Goal: Obtain resource: Obtain resource

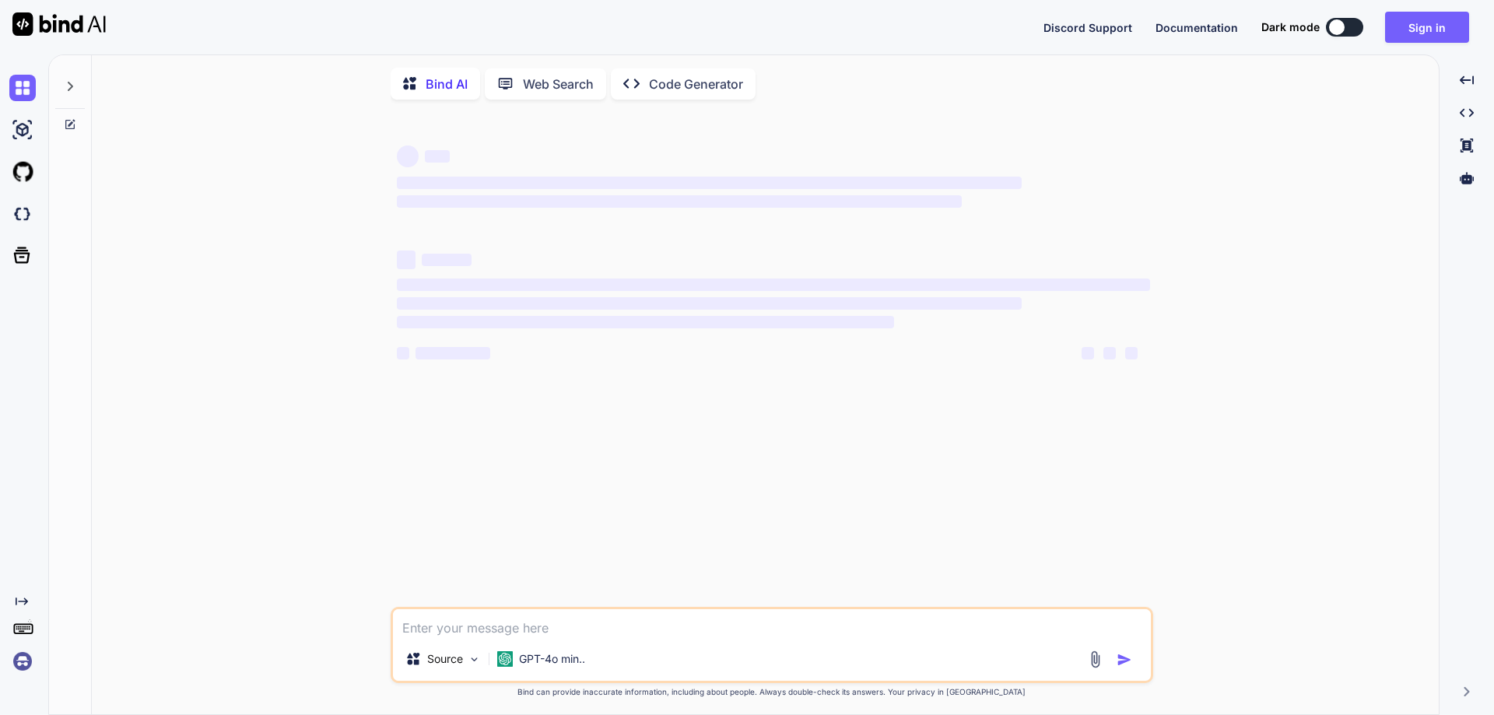
type textarea "x"
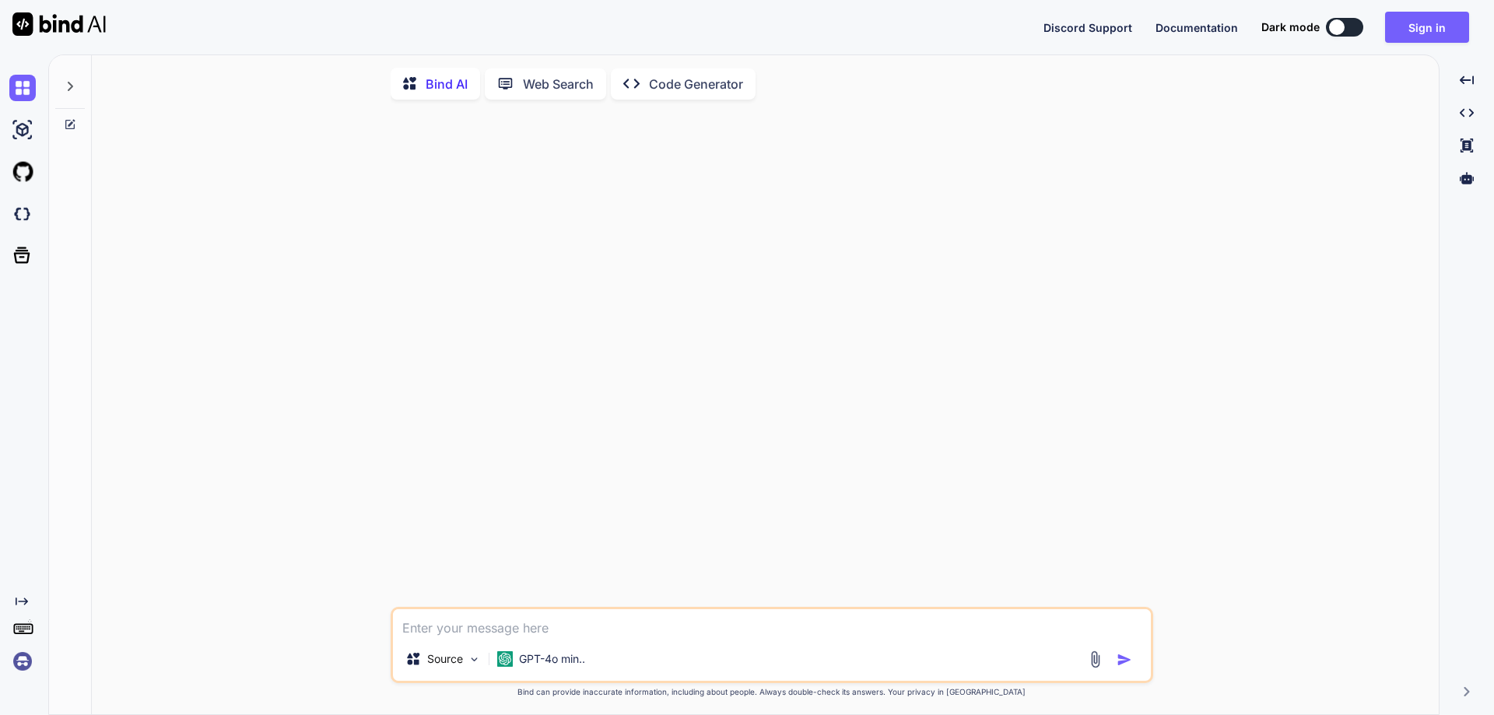
click at [556, 634] on textarea at bounding box center [772, 623] width 758 height 28
click at [1435, 26] on button "Sign in" at bounding box center [1427, 27] width 84 height 31
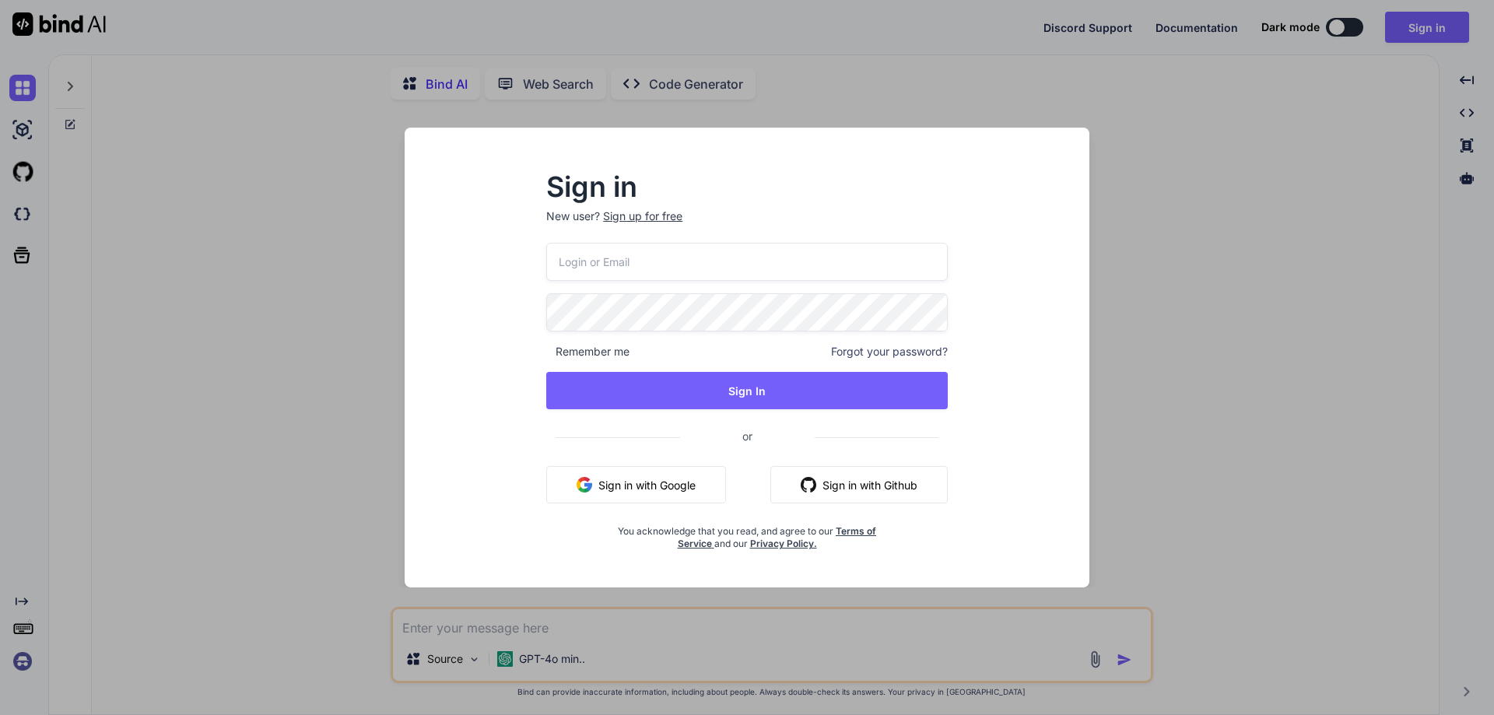
click at [584, 258] on input "email" at bounding box center [746, 262] width 401 height 38
type input "[EMAIL_ADDRESS][DOMAIN_NAME]"
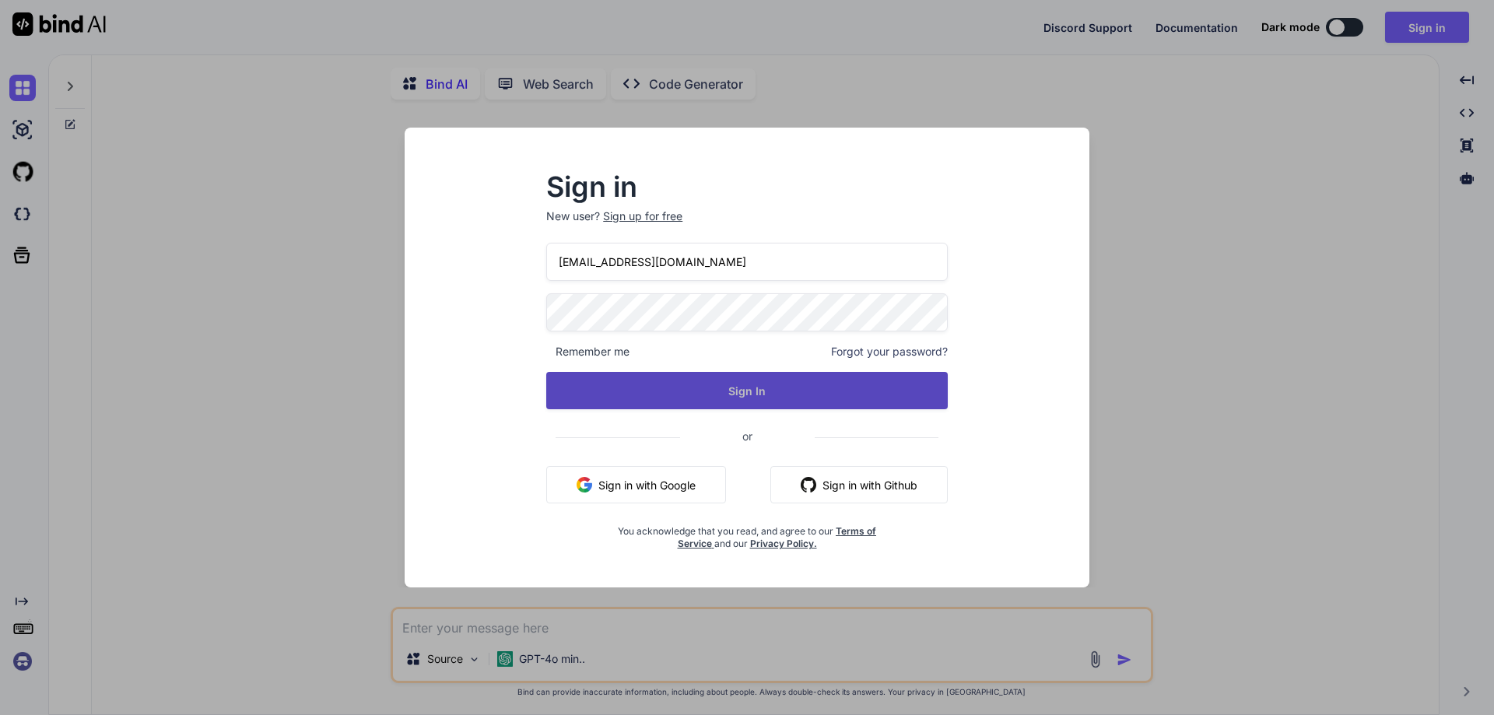
click at [695, 391] on button "Sign In" at bounding box center [746, 390] width 401 height 37
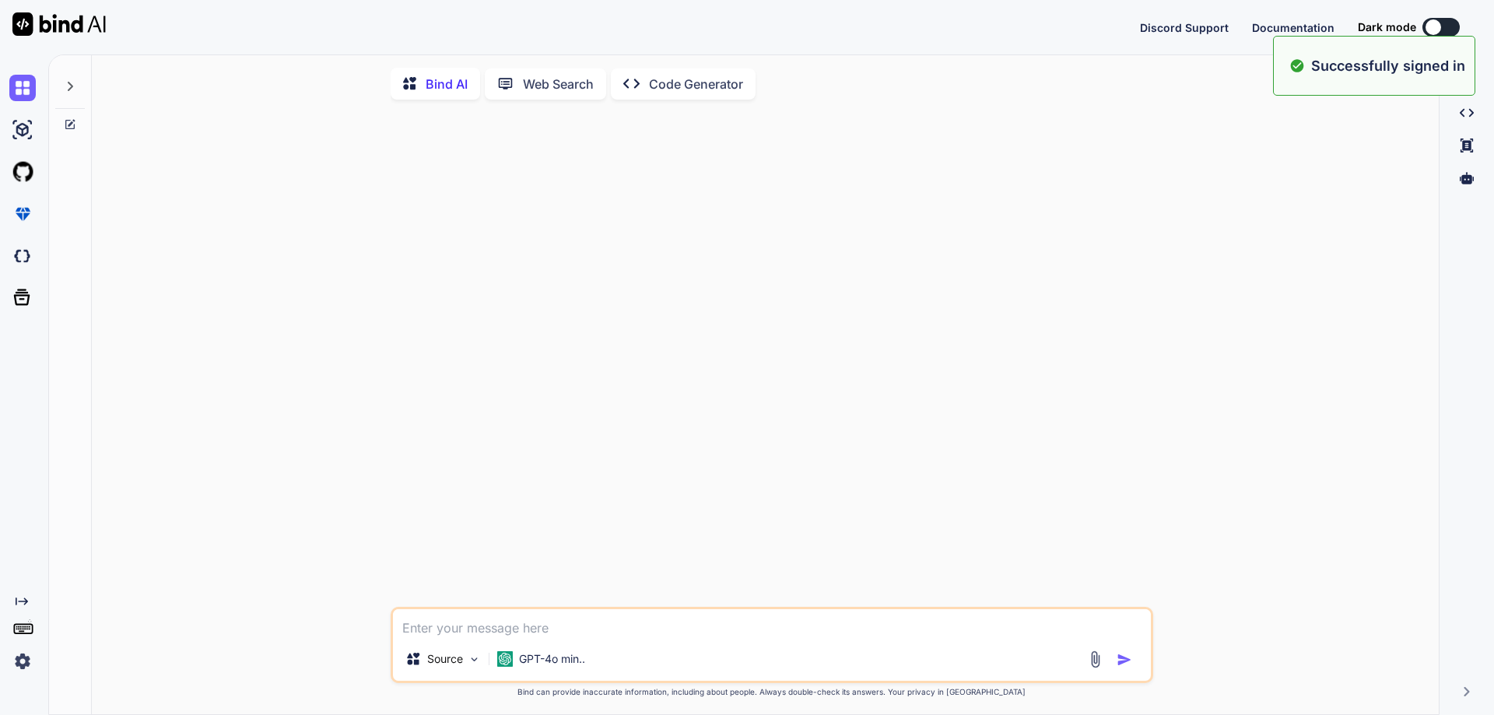
type textarea "x"
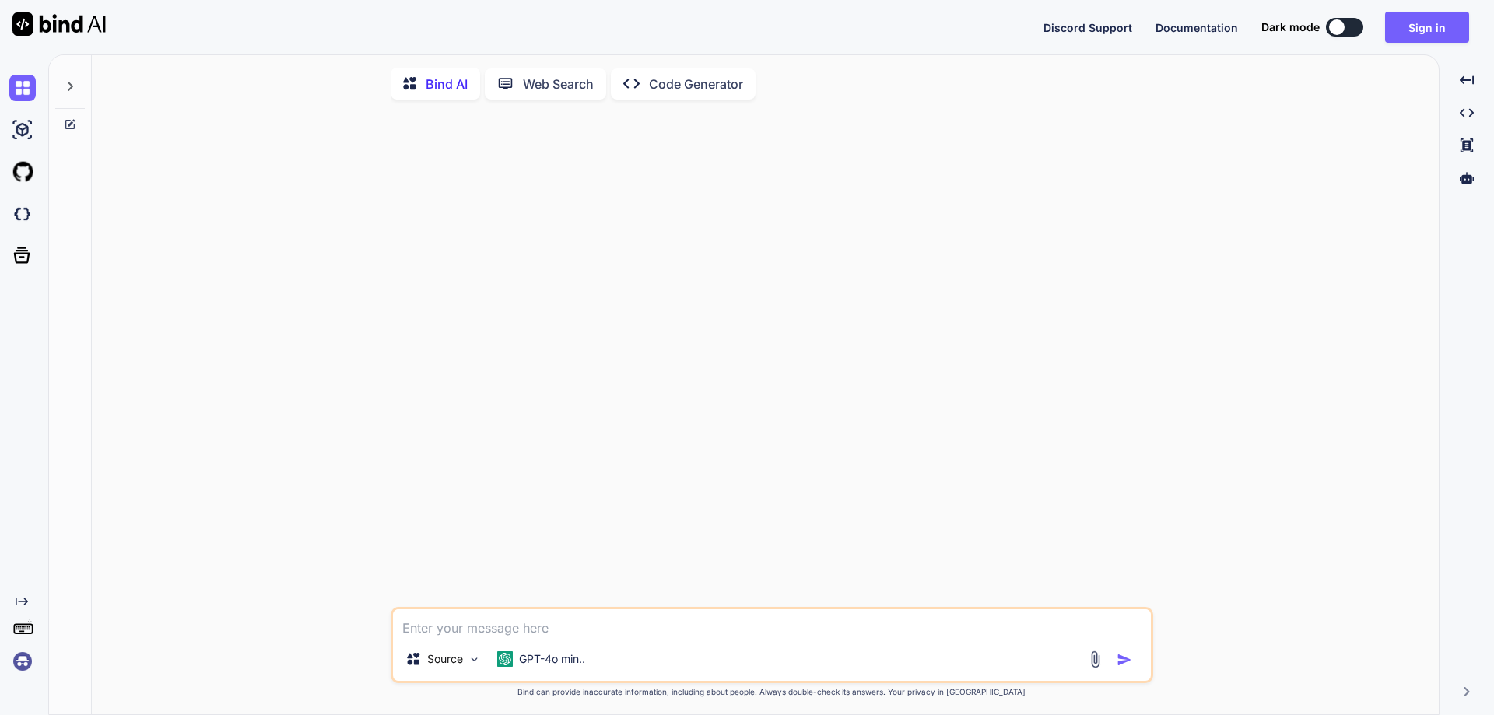
click at [564, 622] on textarea at bounding box center [772, 623] width 758 height 28
click at [1419, 28] on button "Sign in" at bounding box center [1427, 27] width 84 height 31
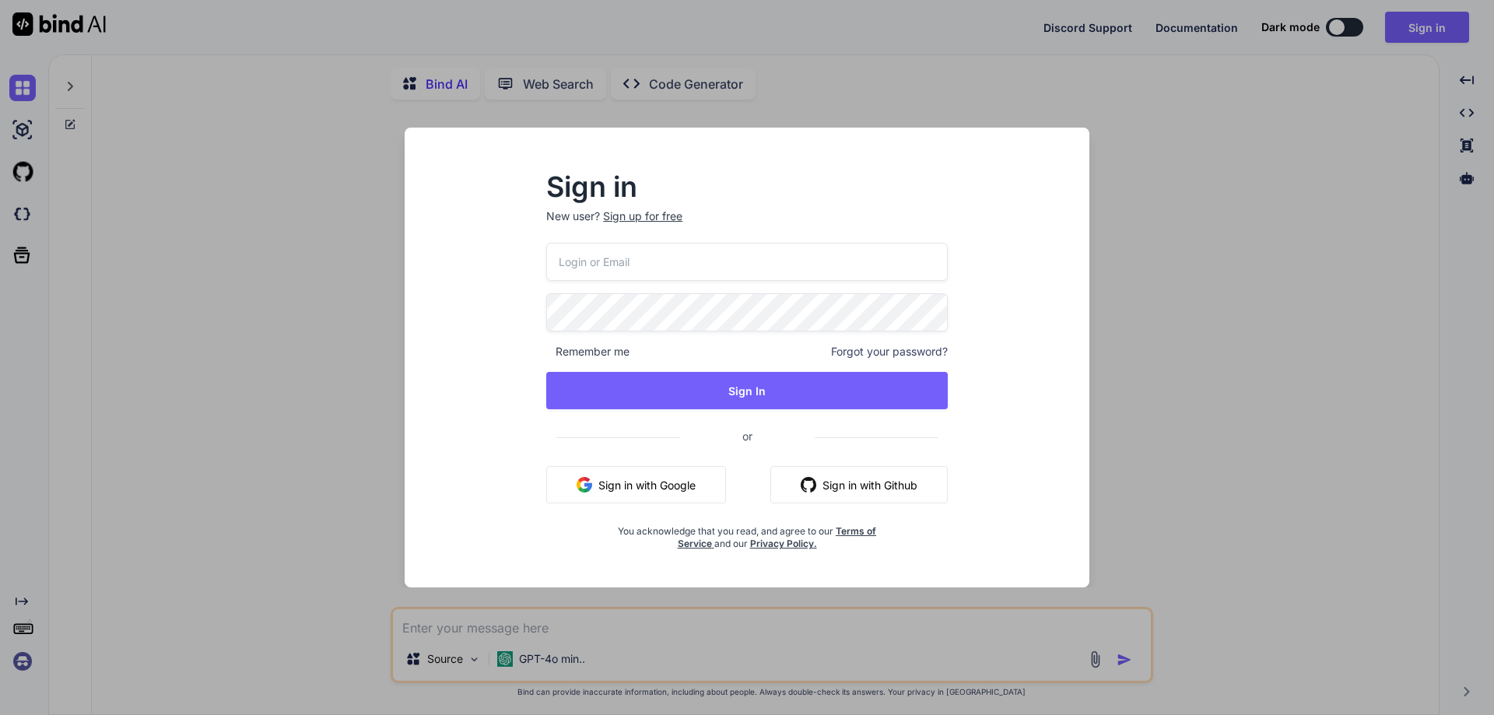
click at [660, 273] on input "email" at bounding box center [746, 262] width 401 height 38
type input "[EMAIL_ADDRESS][DOMAIN_NAME]"
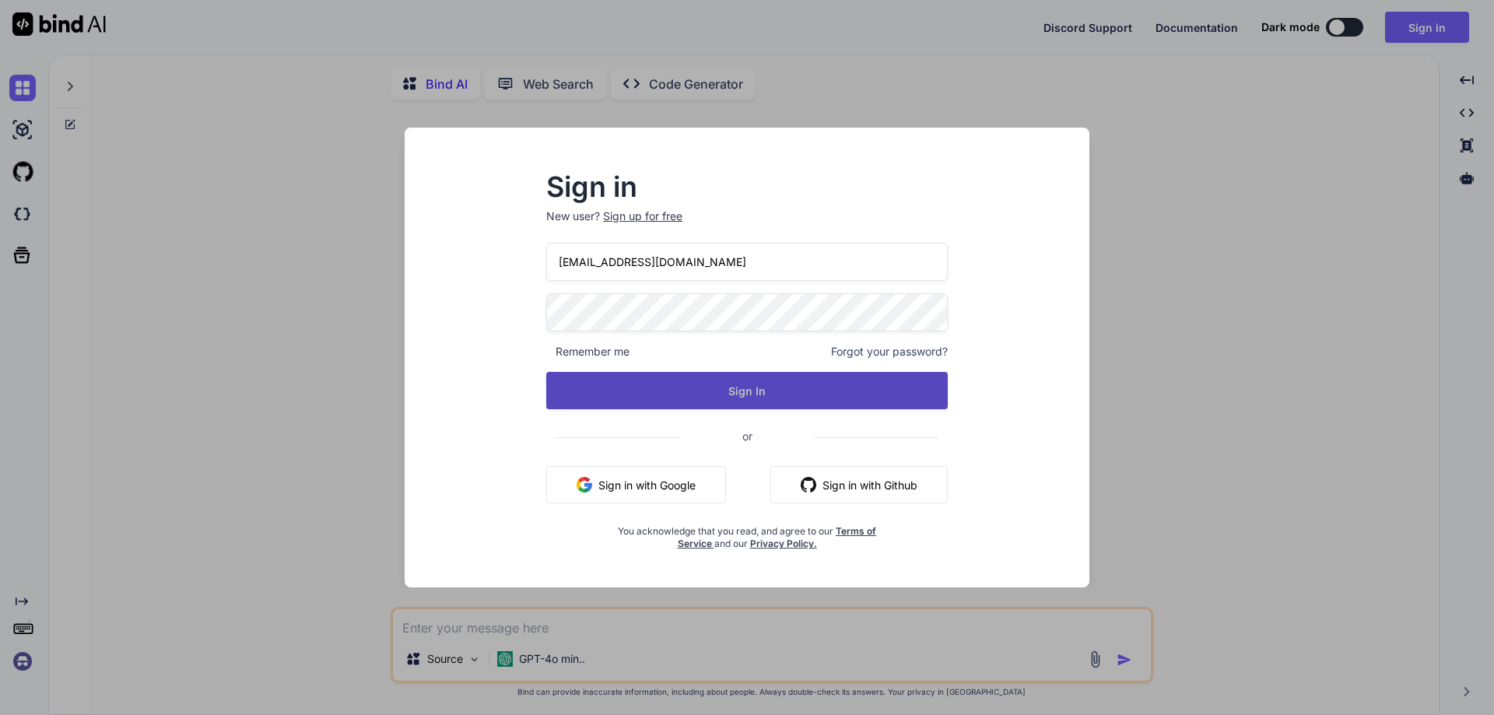
click at [701, 384] on button "Sign In" at bounding box center [746, 390] width 401 height 37
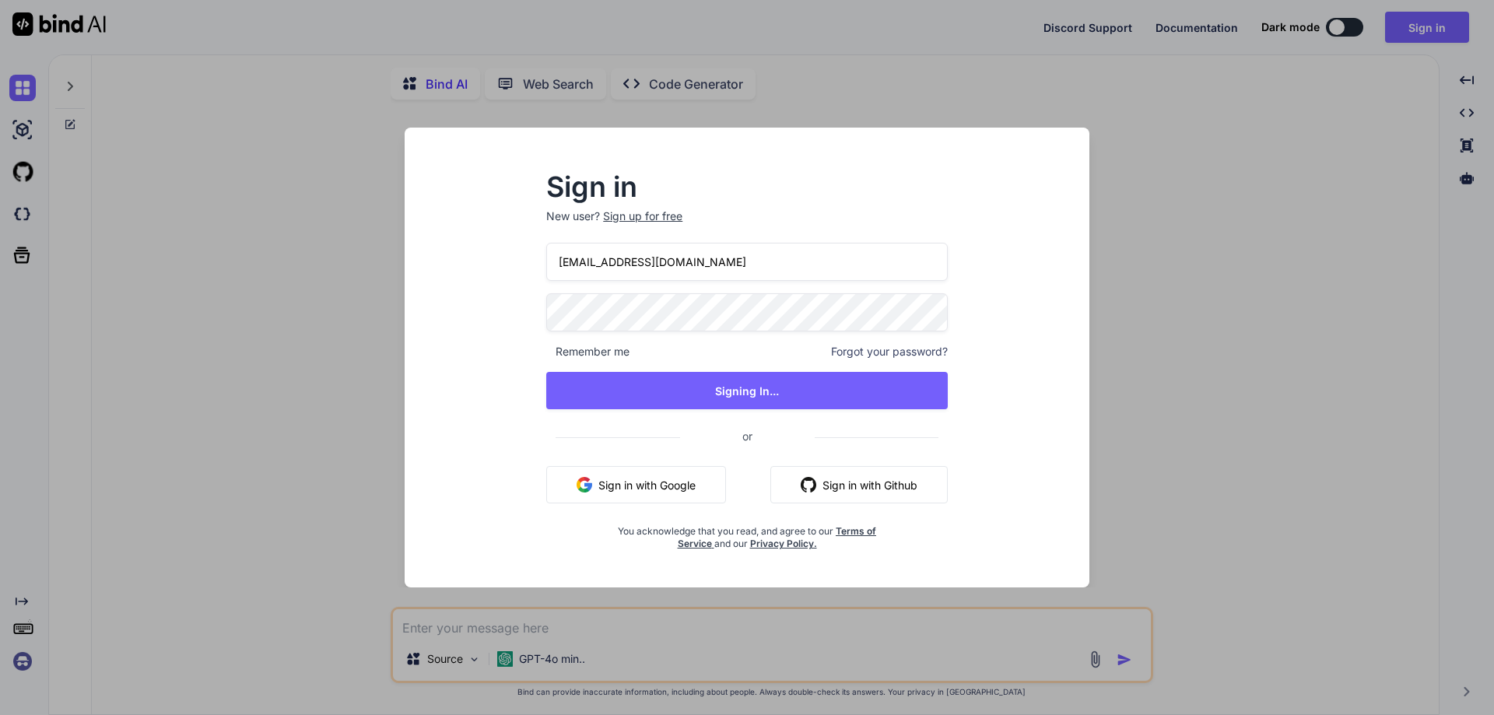
click at [611, 479] on button "Sign in with Google" at bounding box center [636, 484] width 180 height 37
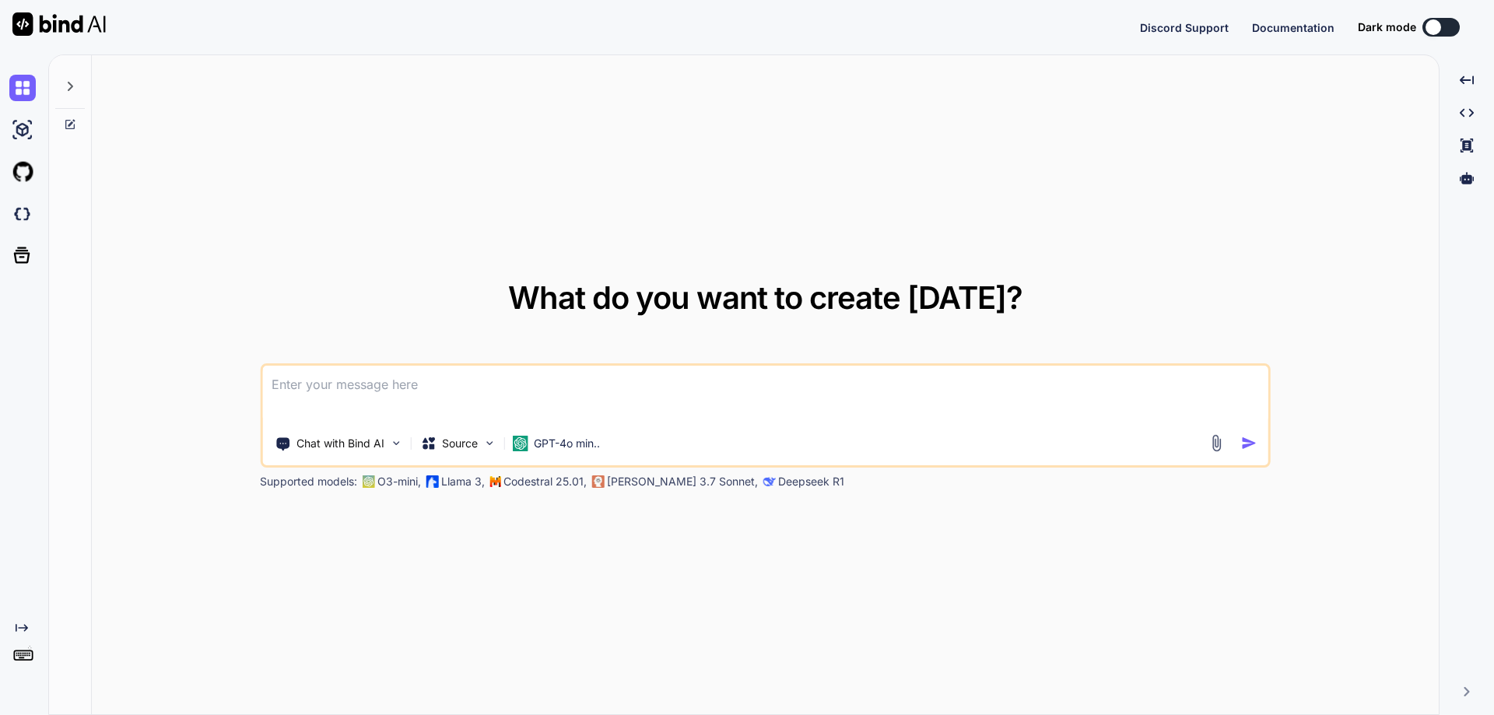
type textarea "x"
click at [1423, 29] on button "Sign in" at bounding box center [1427, 27] width 84 height 31
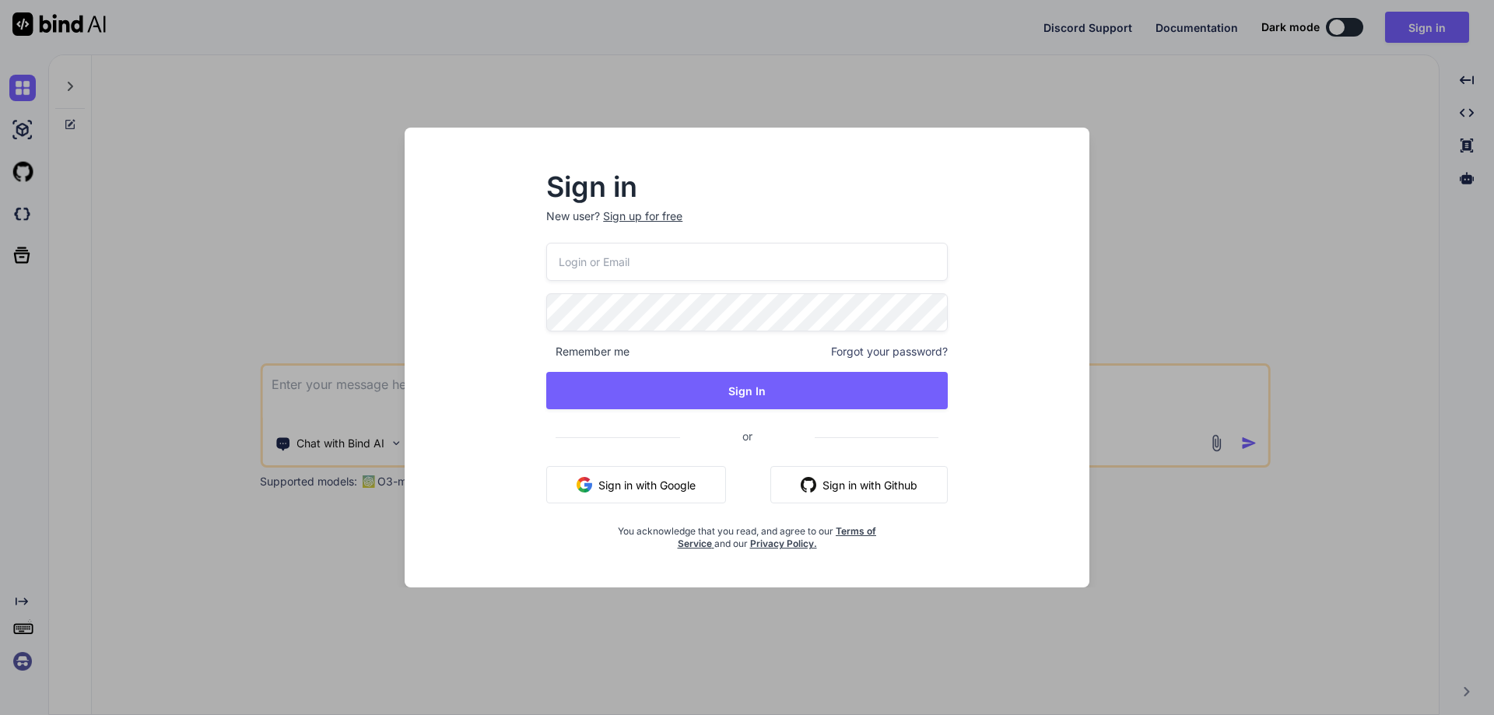
click at [645, 233] on p "New user? Sign up for free" at bounding box center [746, 225] width 401 height 34
click at [641, 253] on input "email" at bounding box center [746, 262] width 401 height 38
type input "[EMAIL_ADDRESS][DOMAIN_NAME]"
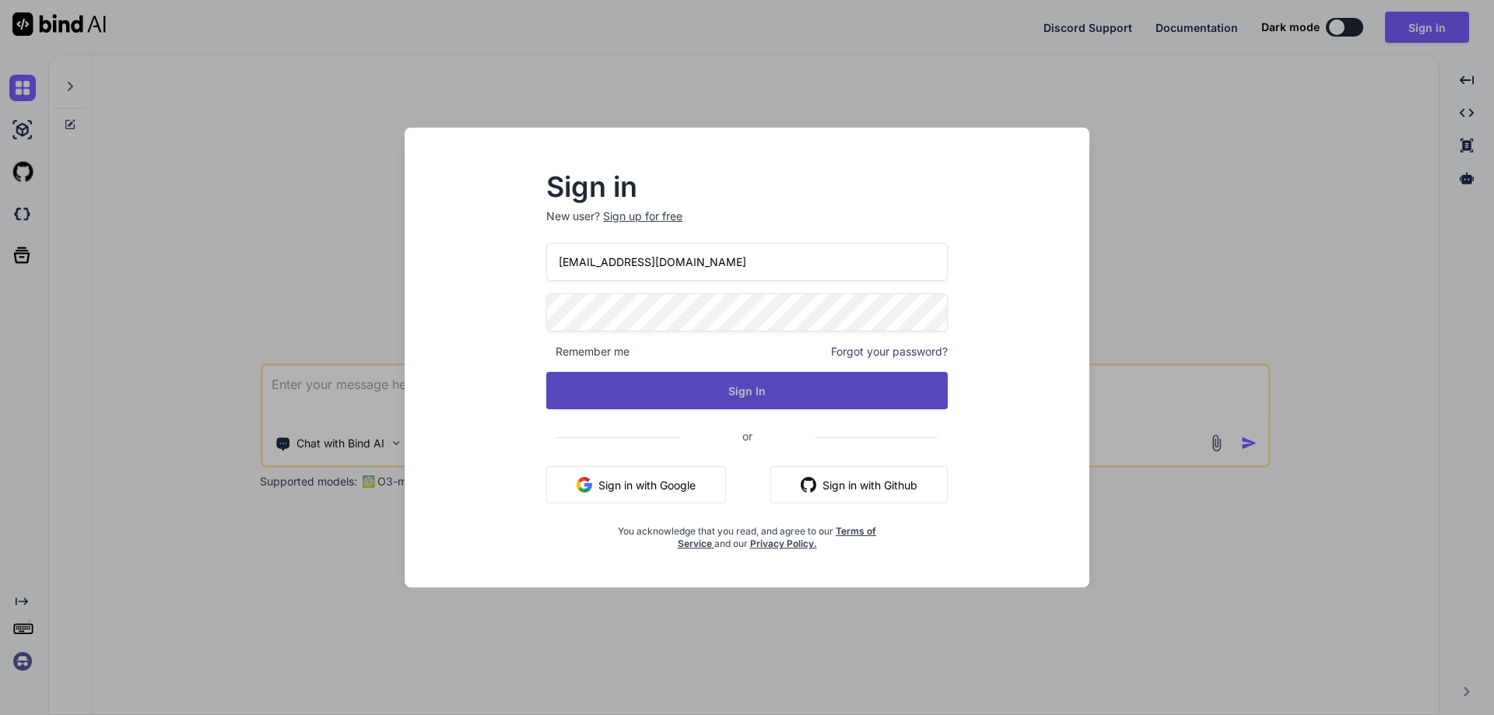
click at [677, 387] on button "Sign In" at bounding box center [746, 390] width 401 height 37
click at [678, 387] on button "Sign In" at bounding box center [746, 390] width 401 height 37
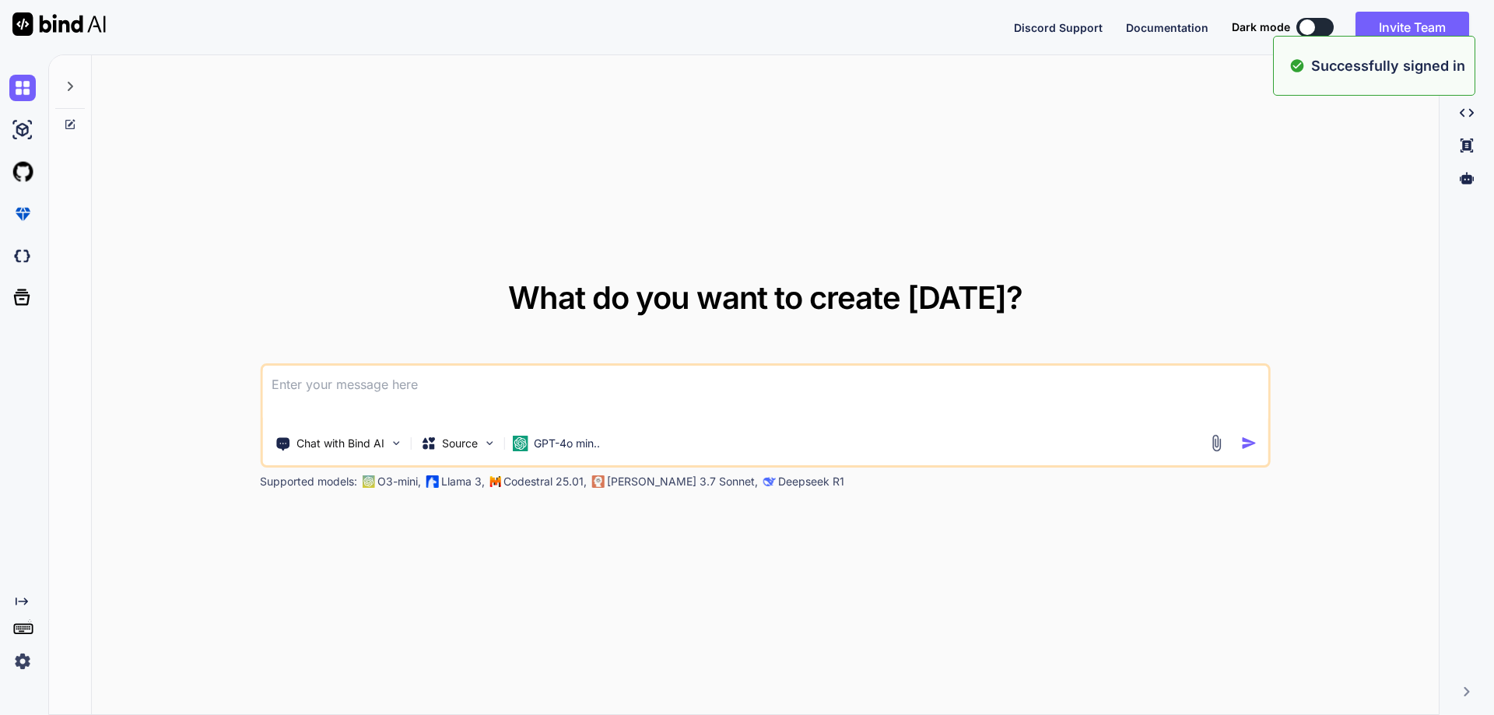
type textarea "x"
click at [350, 385] on textarea at bounding box center [765, 395] width 1006 height 58
paste textarea "Write test cases on  Server OS Activated.  Firewall Enable.  Antivirus Insta…"
type textarea "Write test cases on  Server OS Activated.  Firewall Enable.  Antivirus Insta…"
type textarea "x"
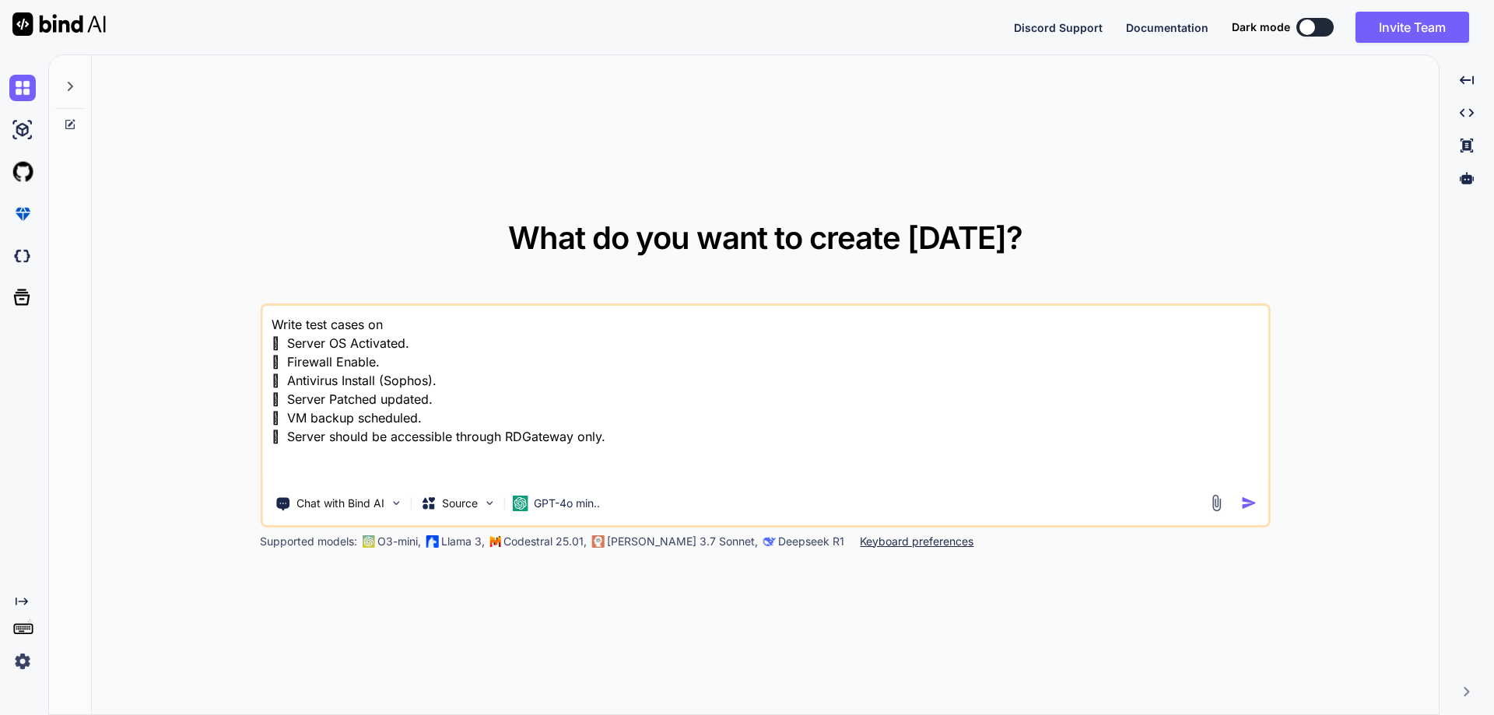
click at [279, 322] on textarea "Write test cases on  Server OS Activated.  Firewall Enable.  Antivirus Insta…" at bounding box center [765, 394] width 1006 height 177
type textarea "test cases on  Server OS Activated.  Firewall Enable.  Antivirus Install (So…"
type textarea "x"
type textarea "Ctest cases on  Server OS Activated.  Firewall Enable.  Antivirus Install (S…"
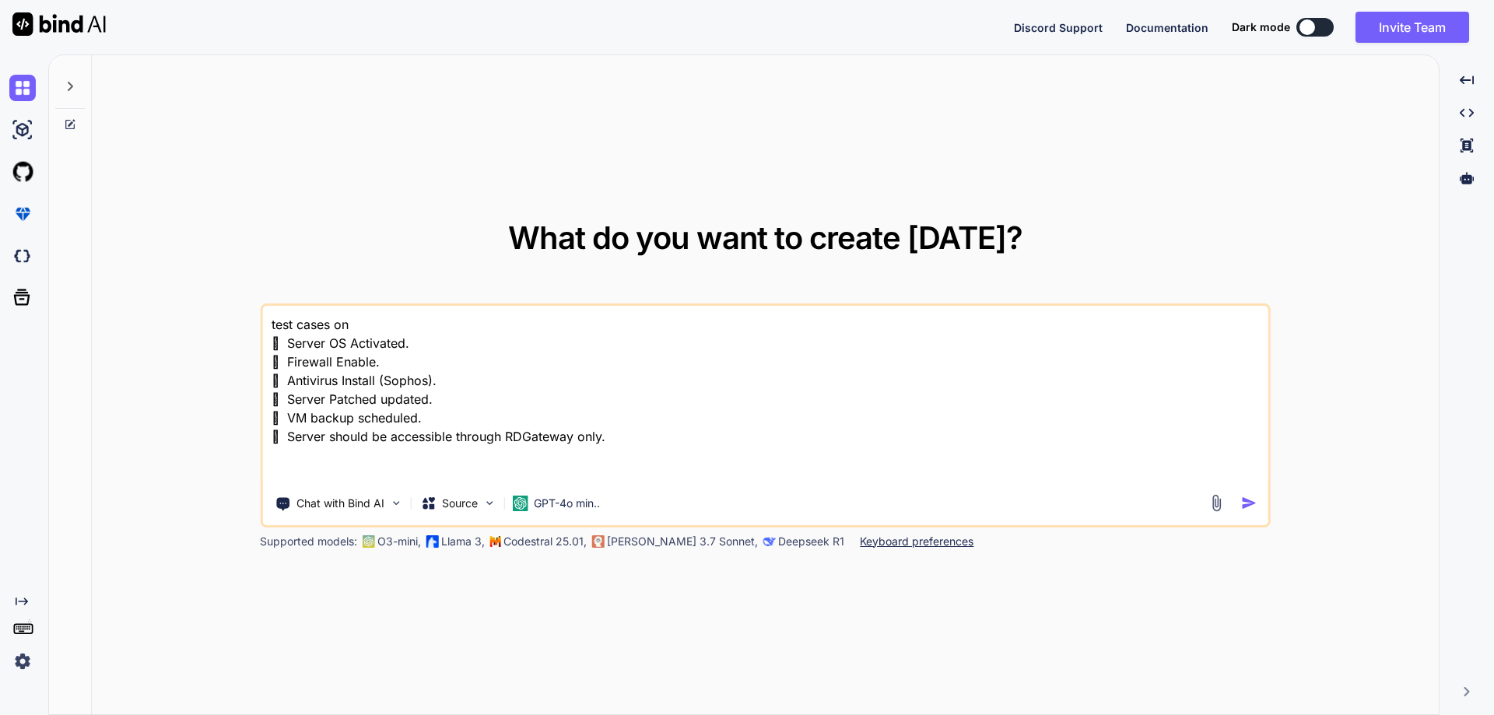
type textarea "x"
type textarea "Crtest cases on  Server OS Activated.  Firewall Enable.  Antivirus Install (…"
type textarea "x"
type textarea "Cretest cases on  Server OS Activated.  Firewall Enable.  Antivirus Install …"
type textarea "x"
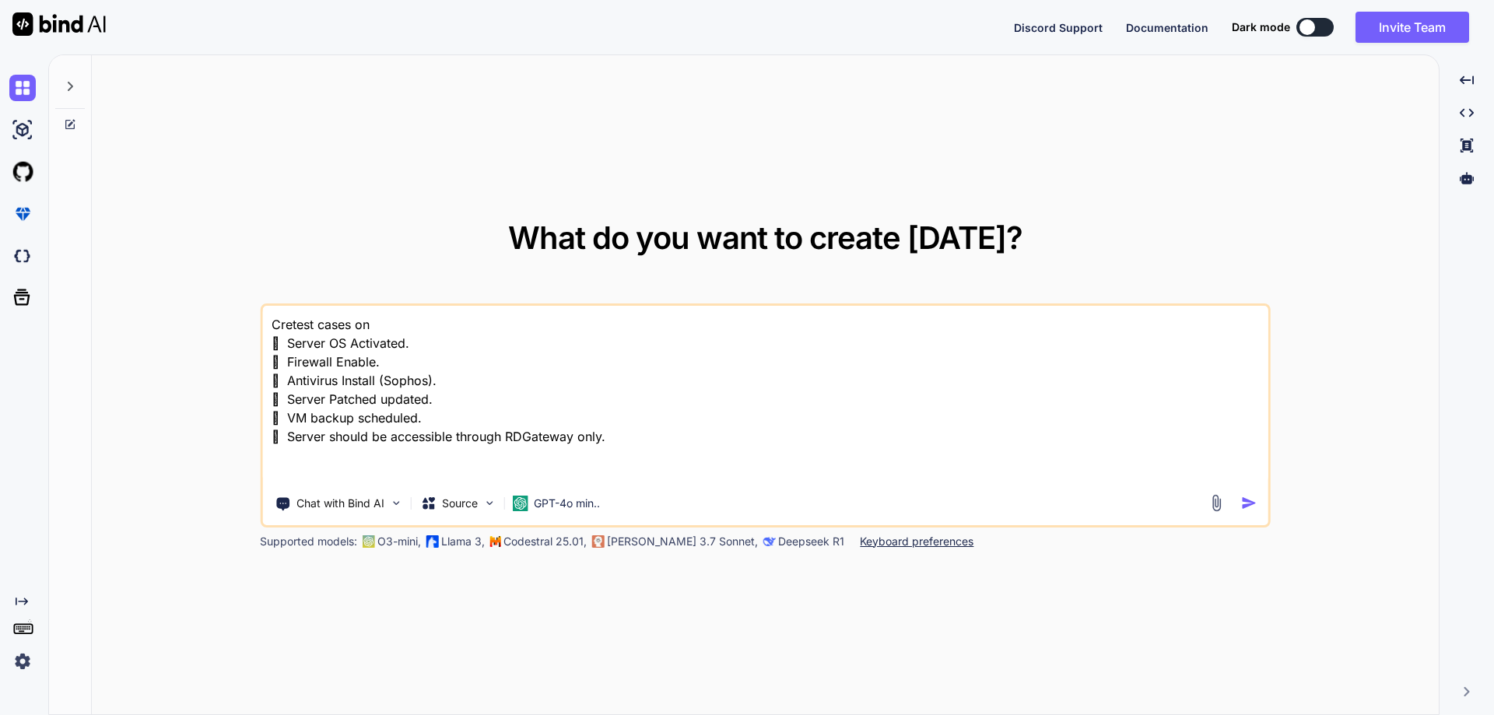
type textarea "Createst cases on  Server OS Activated.  Firewall Enable.  Antivirus Install…"
type textarea "x"
type textarea "Creattest cases on  Server OS Activated.  Firewall Enable.  Antivirus Instal…"
type textarea "x"
type textarea "Createtest cases on  Server OS Activated.  Firewall Enable.  Antivirus Insta…"
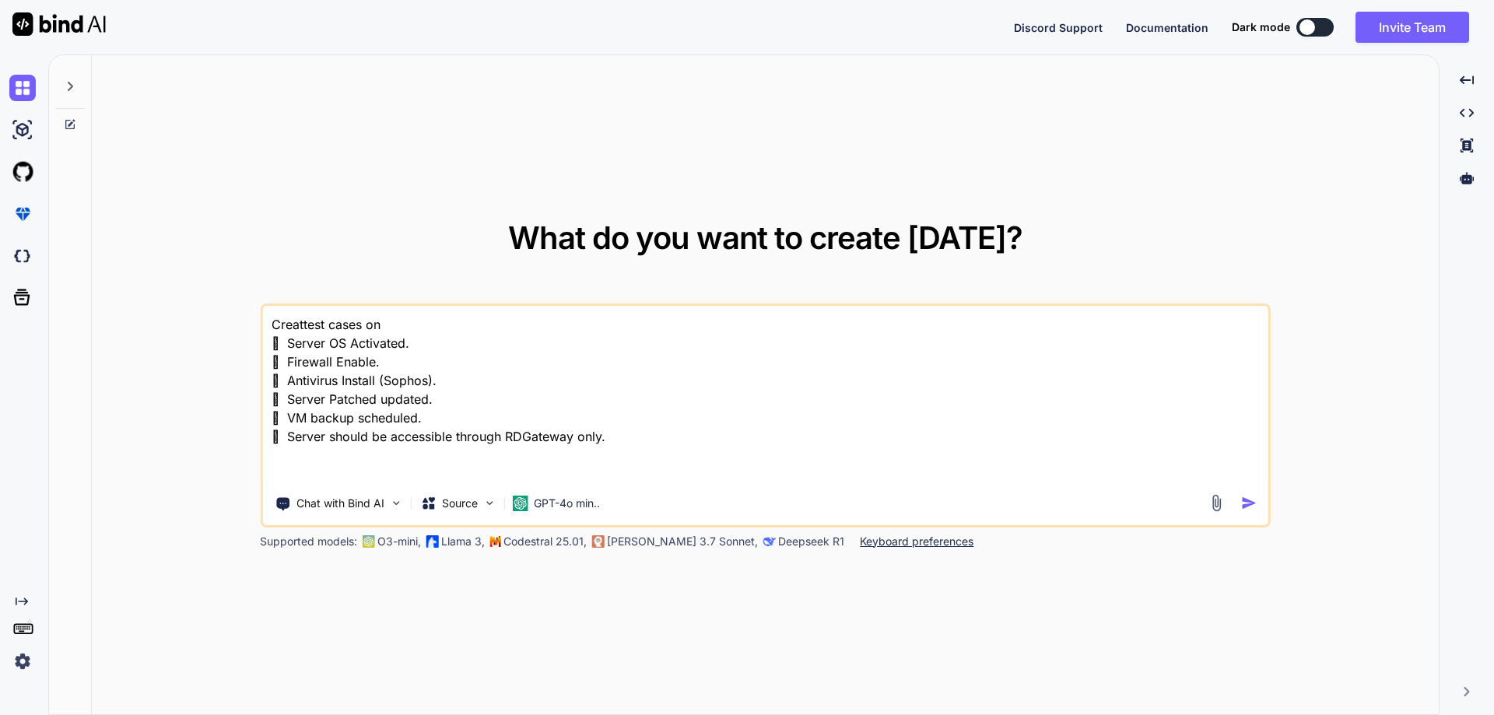
type textarea "x"
type textarea "Create test cases on  Server OS Activated.  Firewall Enable.  Antivirus Inst…"
type textarea "x"
click at [447, 320] on textarea "Create test cases on  Server OS Activated.  Firewall Enable.  Antivirus Inst…" at bounding box center [765, 394] width 1006 height 177
type textarea "Create test cases on b  Server OS Activated.  Firewall Enable.  Antivirus In…"
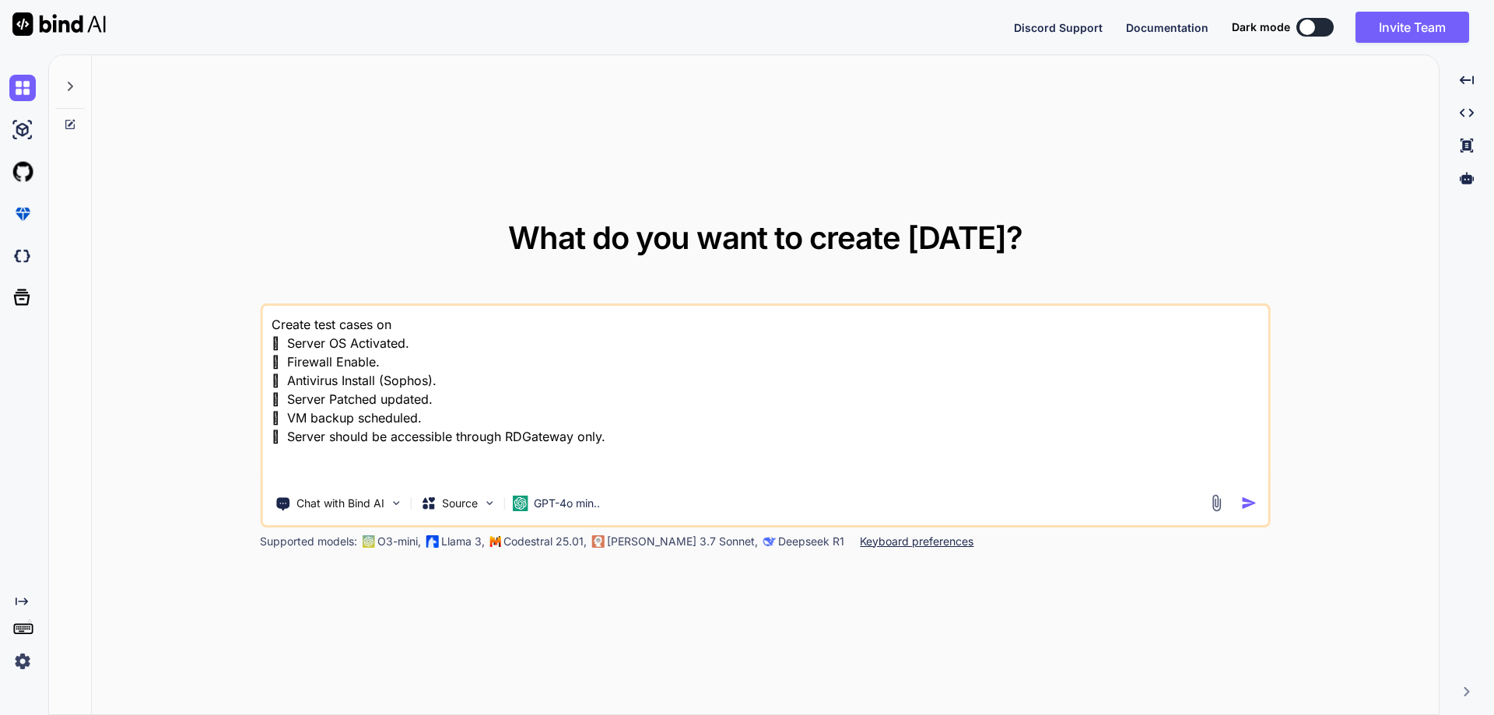
type textarea "x"
type textarea "Create test cases on be  Server OS Activated.  Firewall Enable.  Antivirus I…"
type textarea "x"
type textarea "Create test cases on bel  Server OS Activated.  Firewall Enable.  Antivirus …"
type textarea "x"
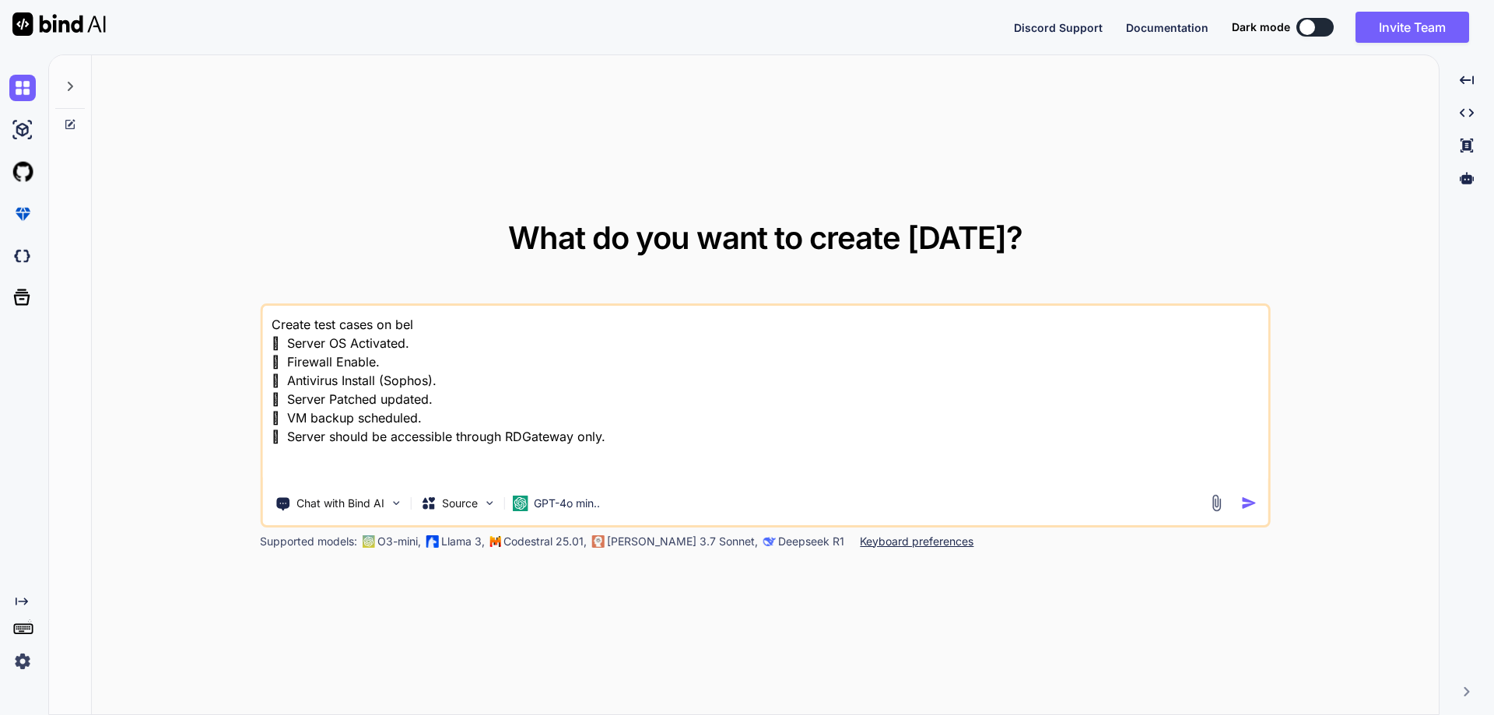
type textarea "Create test cases on belo  Server OS Activated.  Firewall Enable.  Antivirus…"
type textarea "x"
type textarea "Create test cases on below  Server OS Activated.  Firewall Enable.  Antiviru…"
type textarea "x"
type textarea "Create test cases on below  Server OS Activated.  Firewall Enable.  Antiviru…"
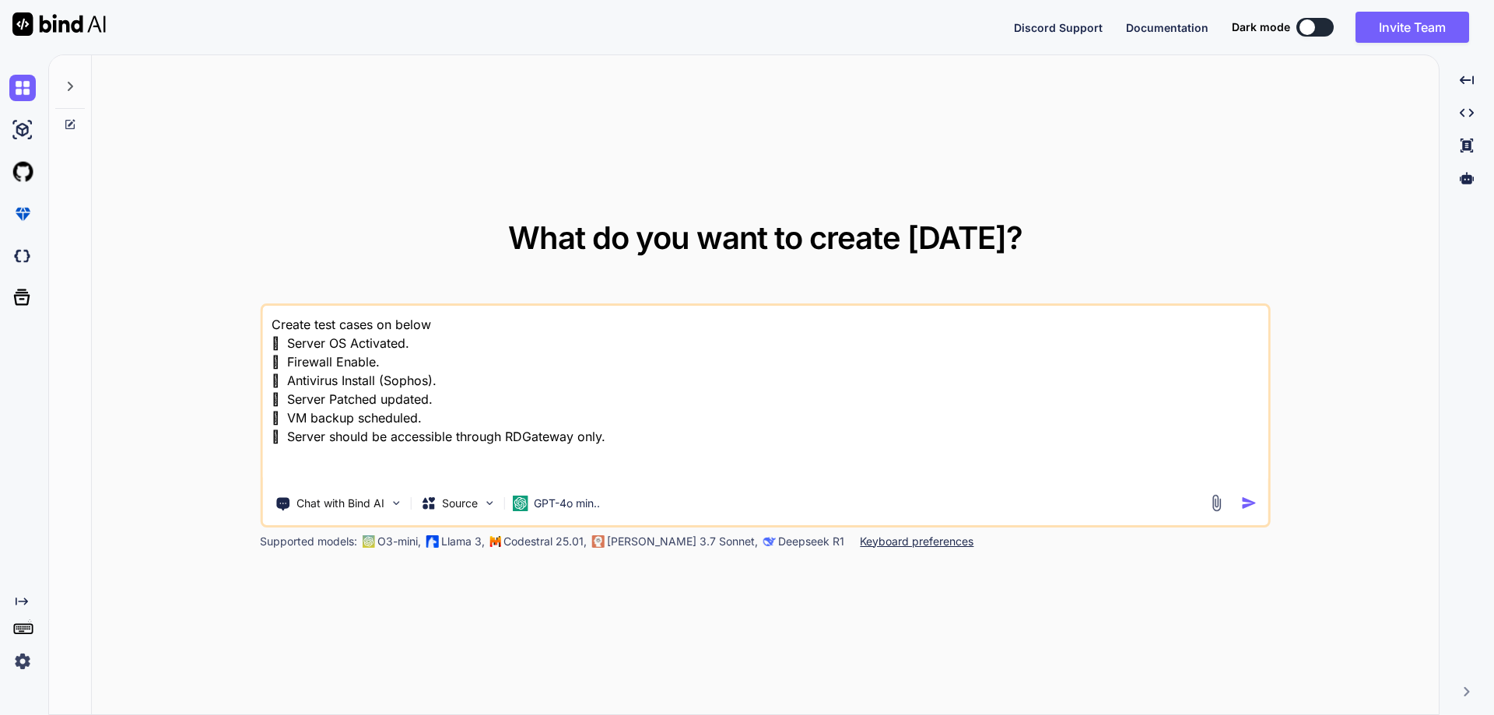
type textarea "x"
type textarea "Create test cases on below f  Server OS Activated.  Firewall Enable.  Antivi…"
type textarea "x"
type textarea "Create test cases on below fu  Server OS Activated.  Firewall Enable.  Antiv…"
type textarea "x"
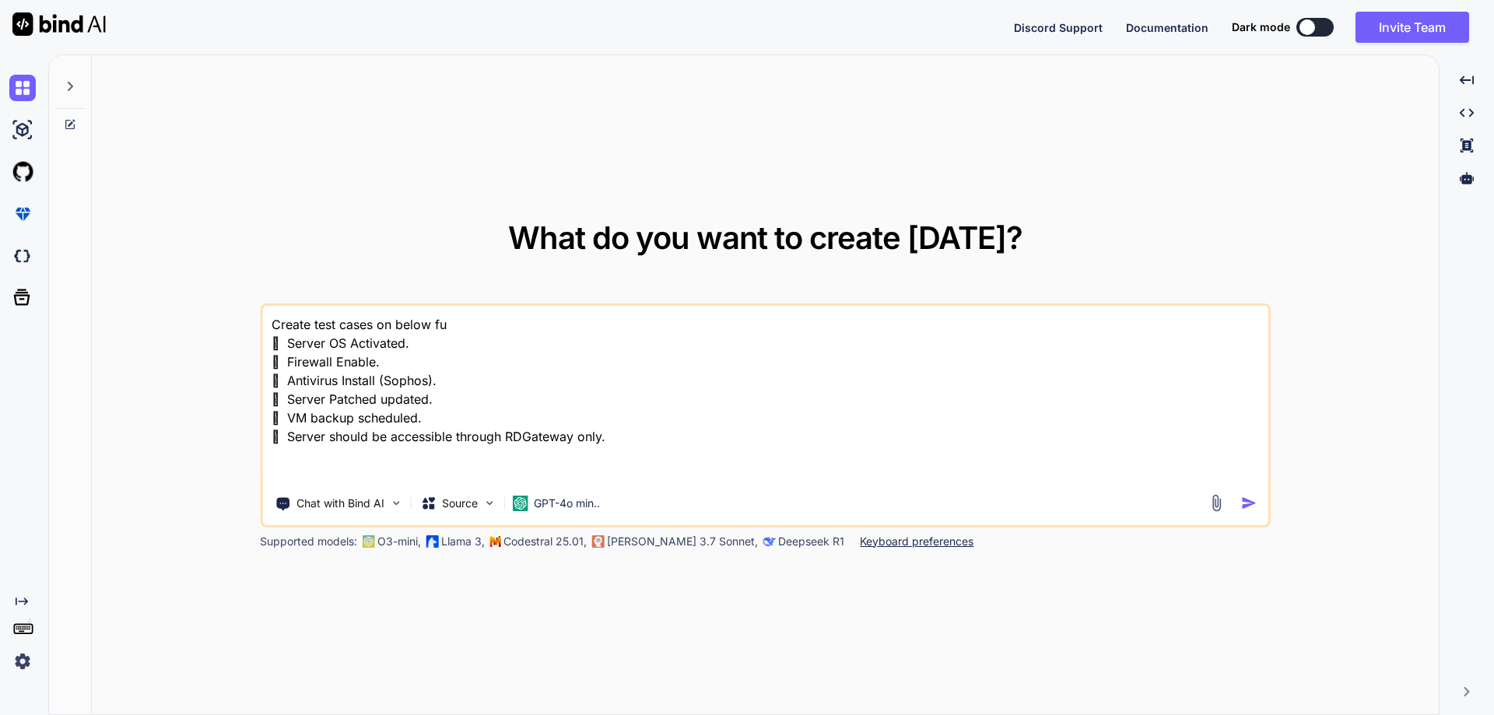
type textarea "Create test cases on below fun  Server OS Activated.  Firewall Enable.  Anti…"
type textarea "x"
type textarea "Create test cases on below func  Server OS Activated.  Firewall Enable.  Ant…"
type textarea "x"
type textarea "Create test cases on below funct  Server OS Activated.  Firewall Enable.  An…"
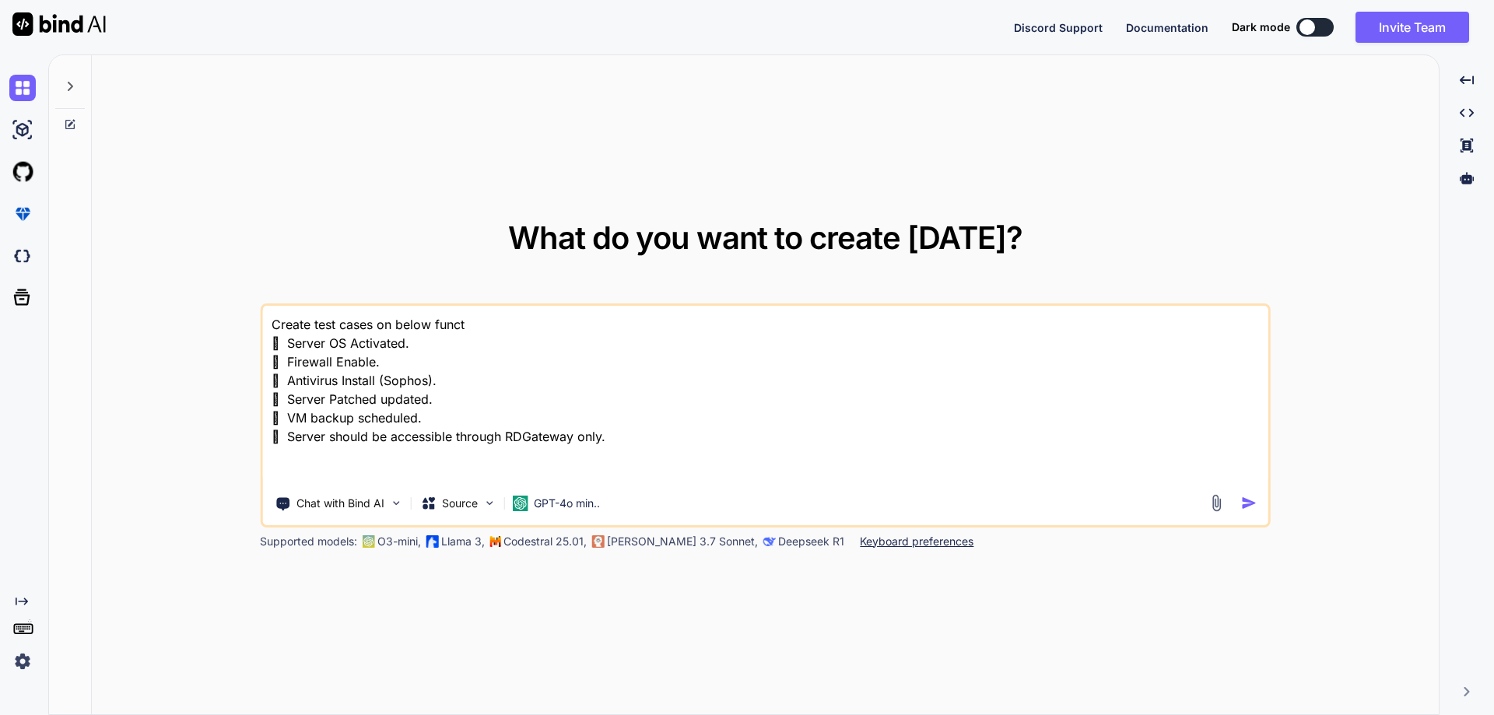
type textarea "x"
type textarea "Create test cases on below functi  Server OS Activated.  Firewall Enable.  A…"
type textarea "x"
type textarea "Create test cases on below functio  Server OS Activated.  Firewall Enable.  …"
type textarea "x"
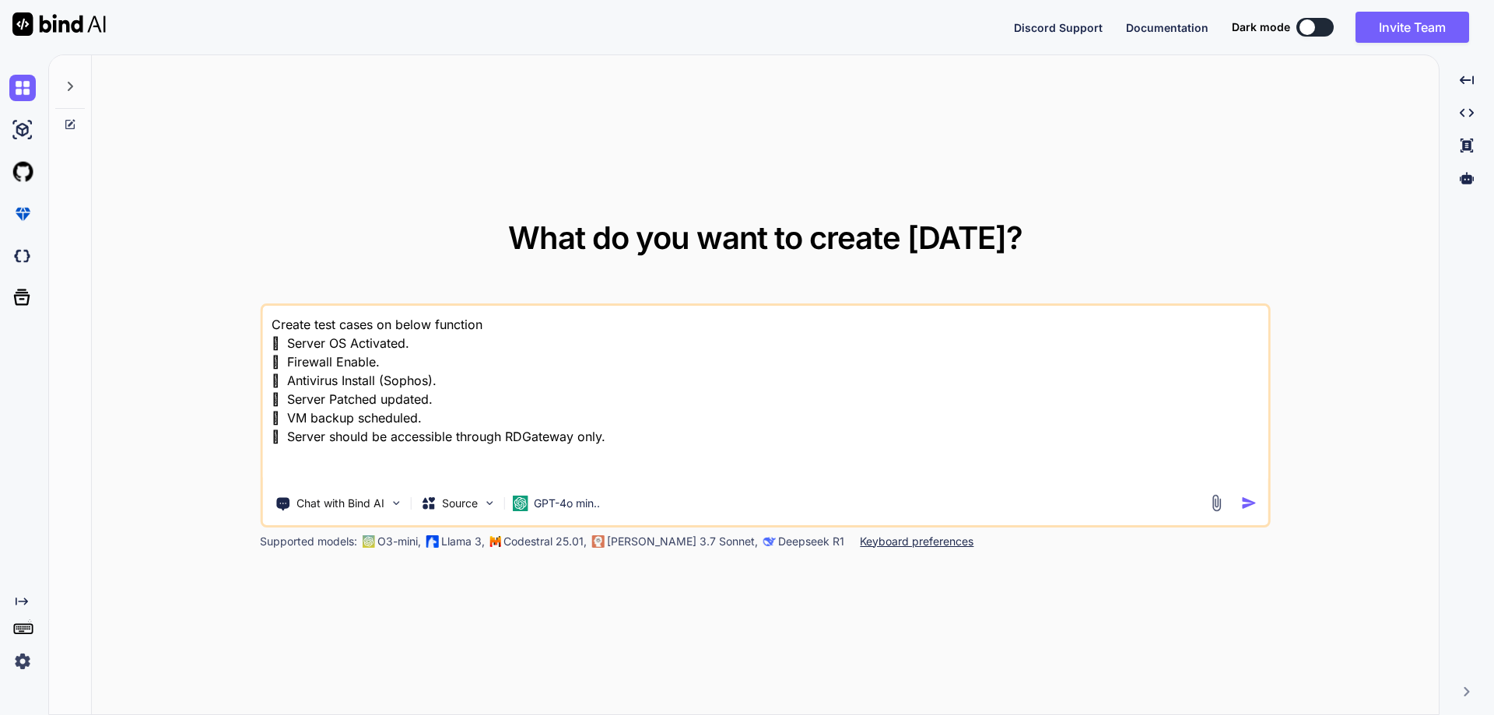
type textarea "Create test cases on below functionj  Server OS Activated.  Firewall Enable. …"
type textarea "x"
type textarea "Create test cases on below functionja  Server OS Activated.  Firewall Enable.…"
type textarea "x"
type textarea "Create test cases on below functionjan  Server OS Activated.  Firewall Enable…"
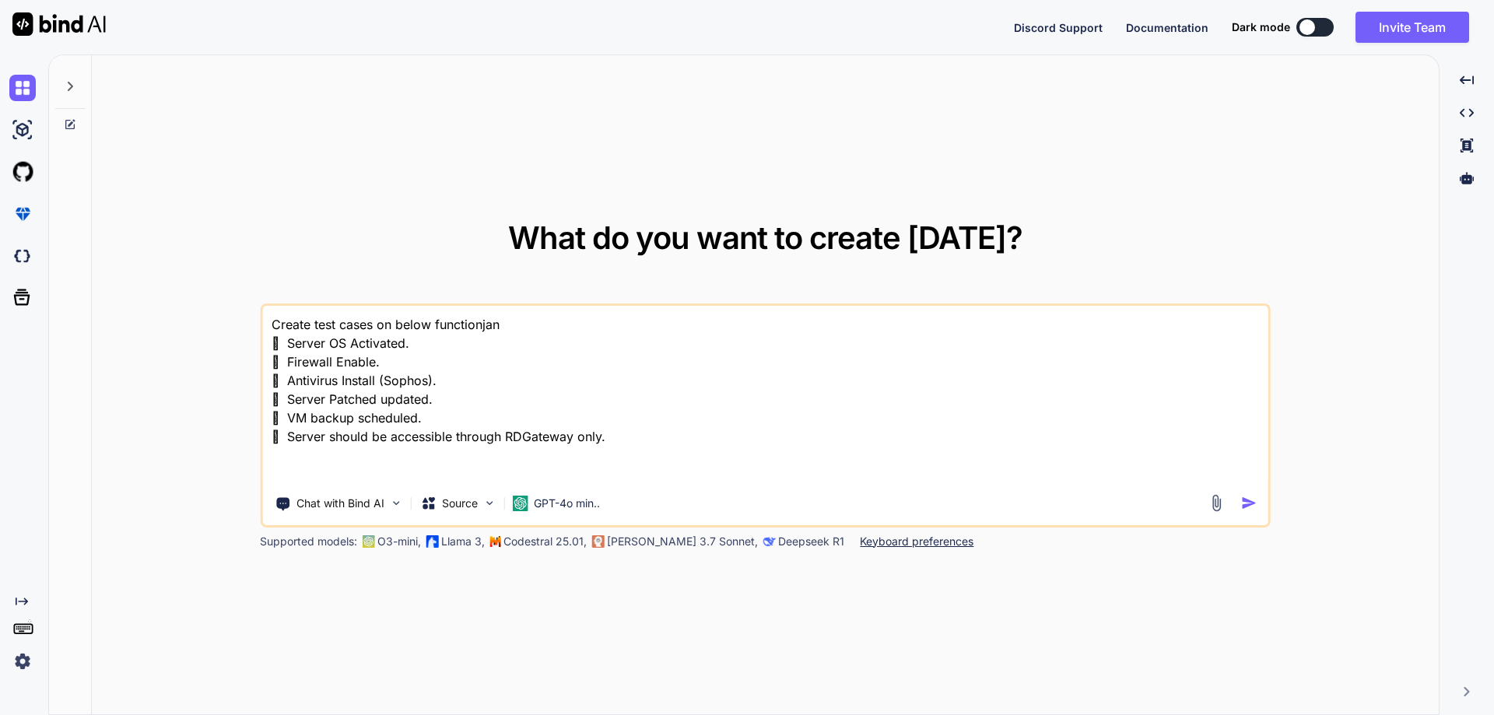
type textarea "x"
type textarea "Create test cases on below functionja  Server OS Activated.  Firewall Enable.…"
type textarea "x"
type textarea "Create test cases on below functionj  Server OS Activated.  Firewall Enable. …"
type textarea "x"
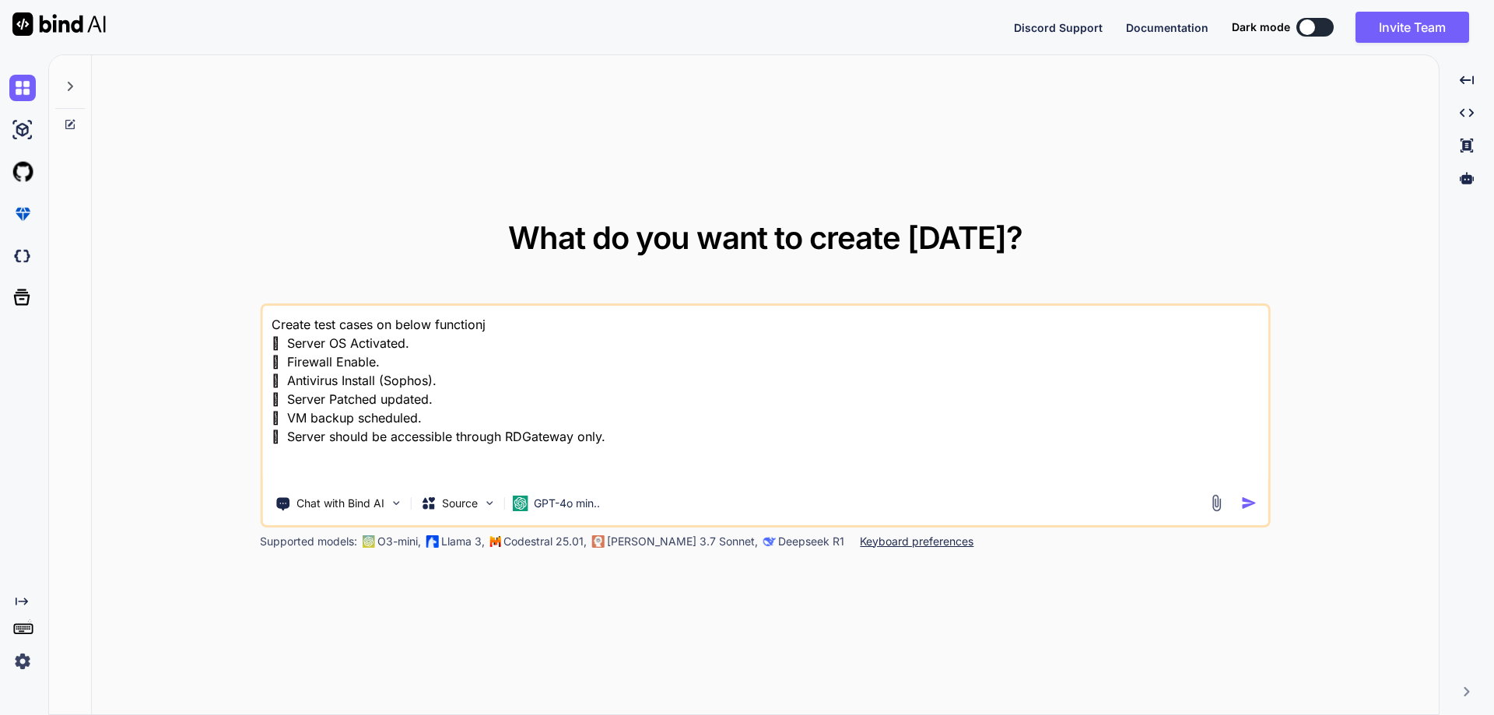
type textarea "Create test cases on below function  Server OS Activated.  Firewall Enable. …"
type textarea "x"
type textarea "Create test cases on below functionl  Server OS Activated.  Firewall Enable. …"
type textarea "x"
type textarea "Create test cases on below functionla  Server OS Activated.  Firewall Enable.…"
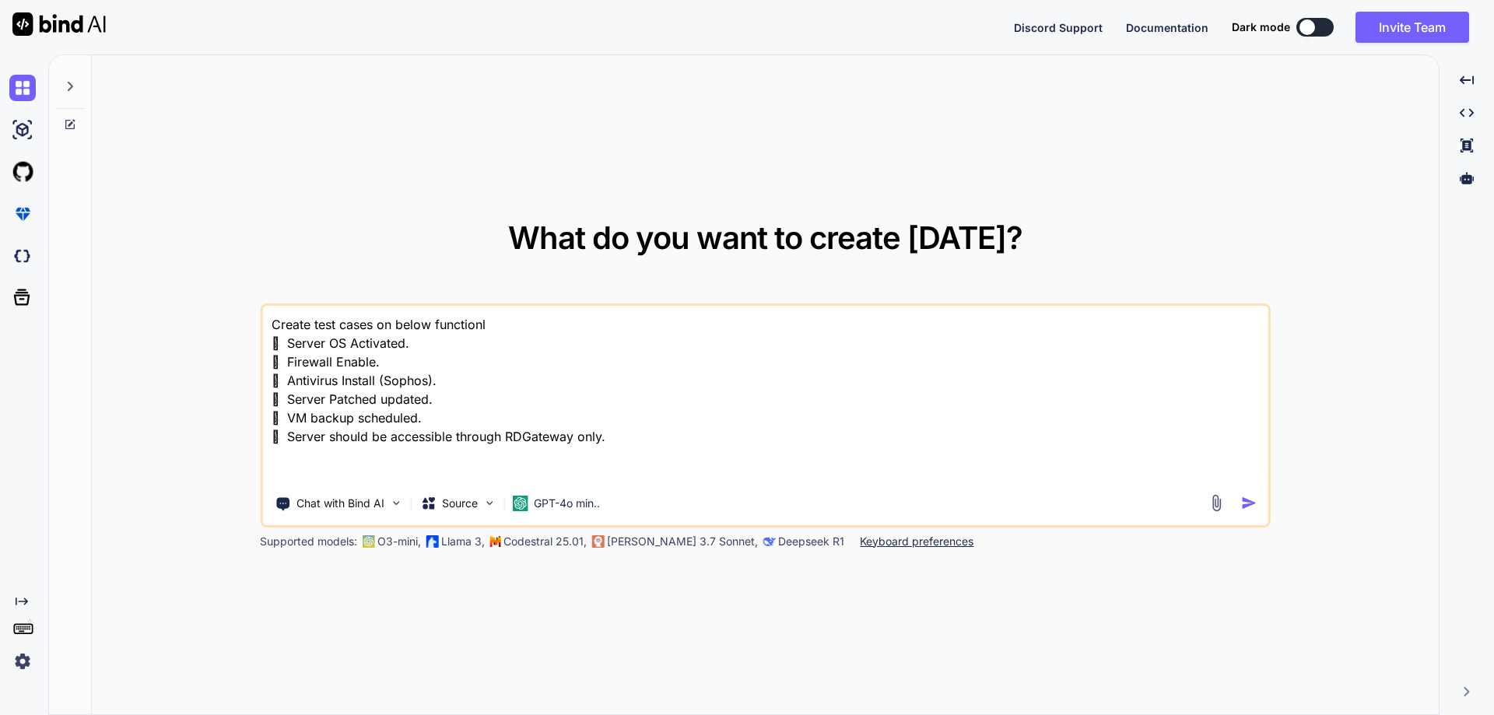
type textarea "x"
type textarea "Create test cases on below functionlai  Server OS Activated.  Firewall Enable…"
type textarea "x"
type textarea "Create test cases on below functionlait  Server OS Activated.  Firewall Enabl…"
type textarea "x"
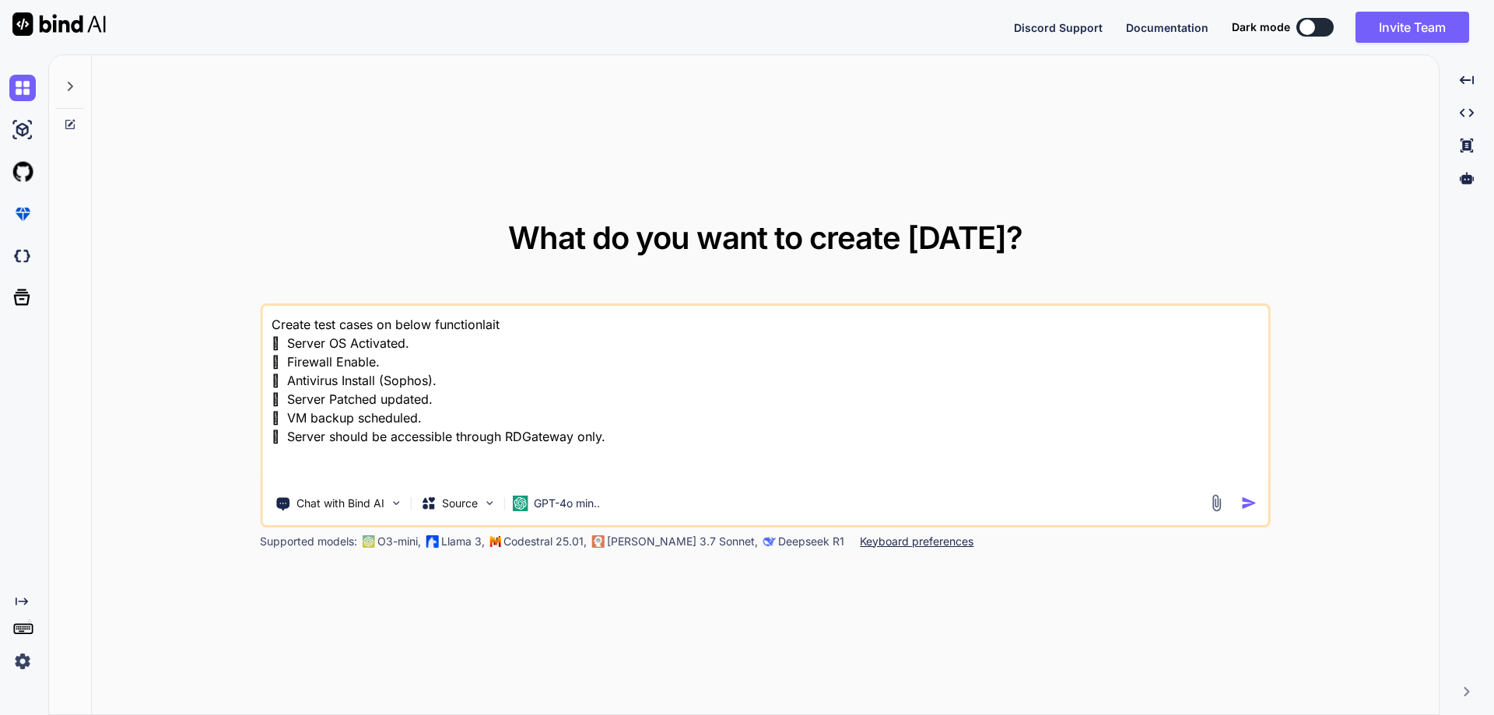
type textarea "Create test cases on below functionlaiti  Server OS Activated.  Firewall Enab…"
type textarea "x"
type textarea "Create test cases on below functionlaitie  Server OS Activated.  Firewall Ena…"
type textarea "x"
type textarea "Create test cases on below functionlaities  Server OS Activated.  Firewall En…"
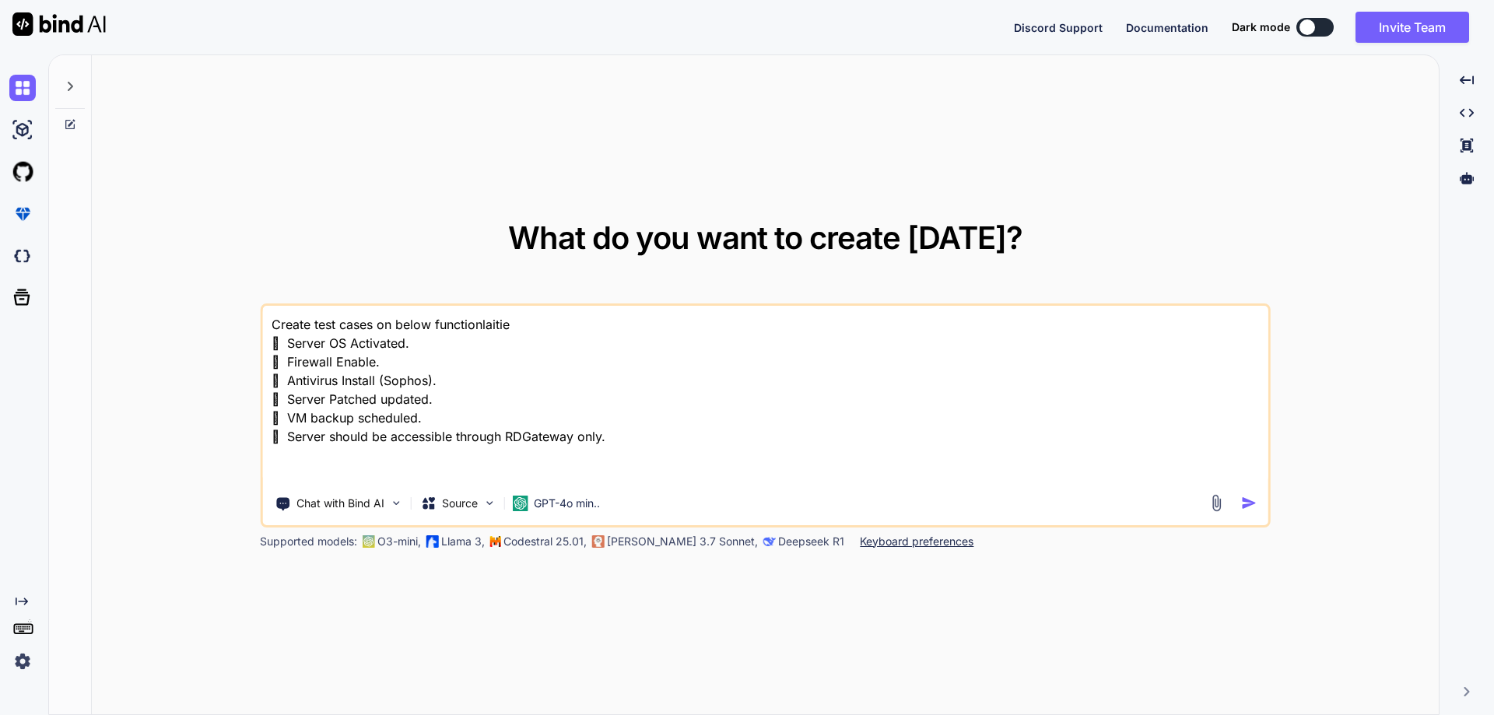
type textarea "x"
type textarea "Create test cases on below functionlaities  Server OS Activated.  Firewall En…"
type textarea "x"
type textarea "Create test cases on below functionlaities  Server OS Activated.  Firewall En…"
type textarea "x"
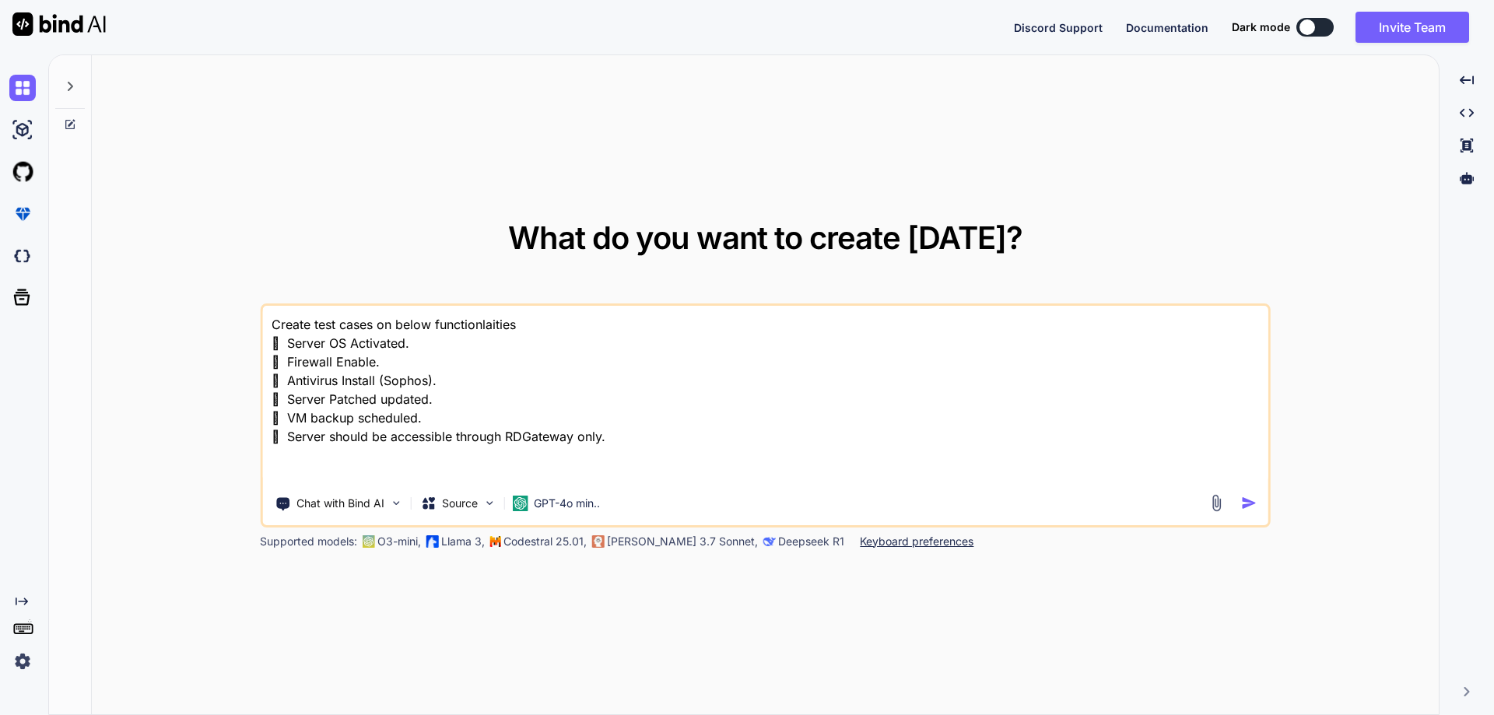
type textarea "Create test cases on below functionlaities  Server OS Activated.  Firewall En…"
type textarea "x"
type textarea "Create test cases on below functionalities  Server OS Activated.  Firewall En…"
type textarea "x"
type textarea "Create test cases on below functionalities.  Server OS Activated.  Firewall E…"
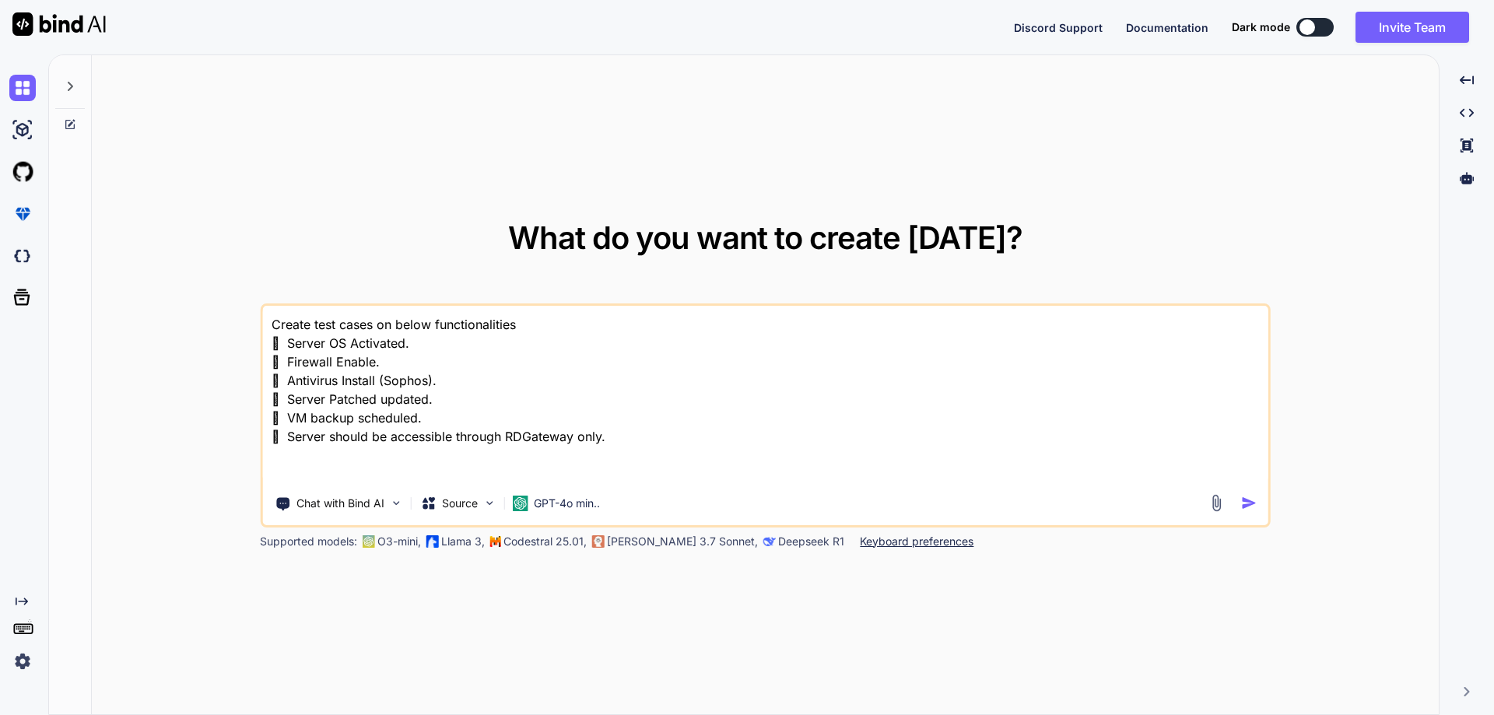
type textarea "x"
type textarea "Create test cases on below functionalities.  Server OS Activated.  Firewall E…"
click at [660, 443] on textarea "Create test cases on below functionalities.  Server OS Activated.  Firewall E…" at bounding box center [765, 394] width 1006 height 177
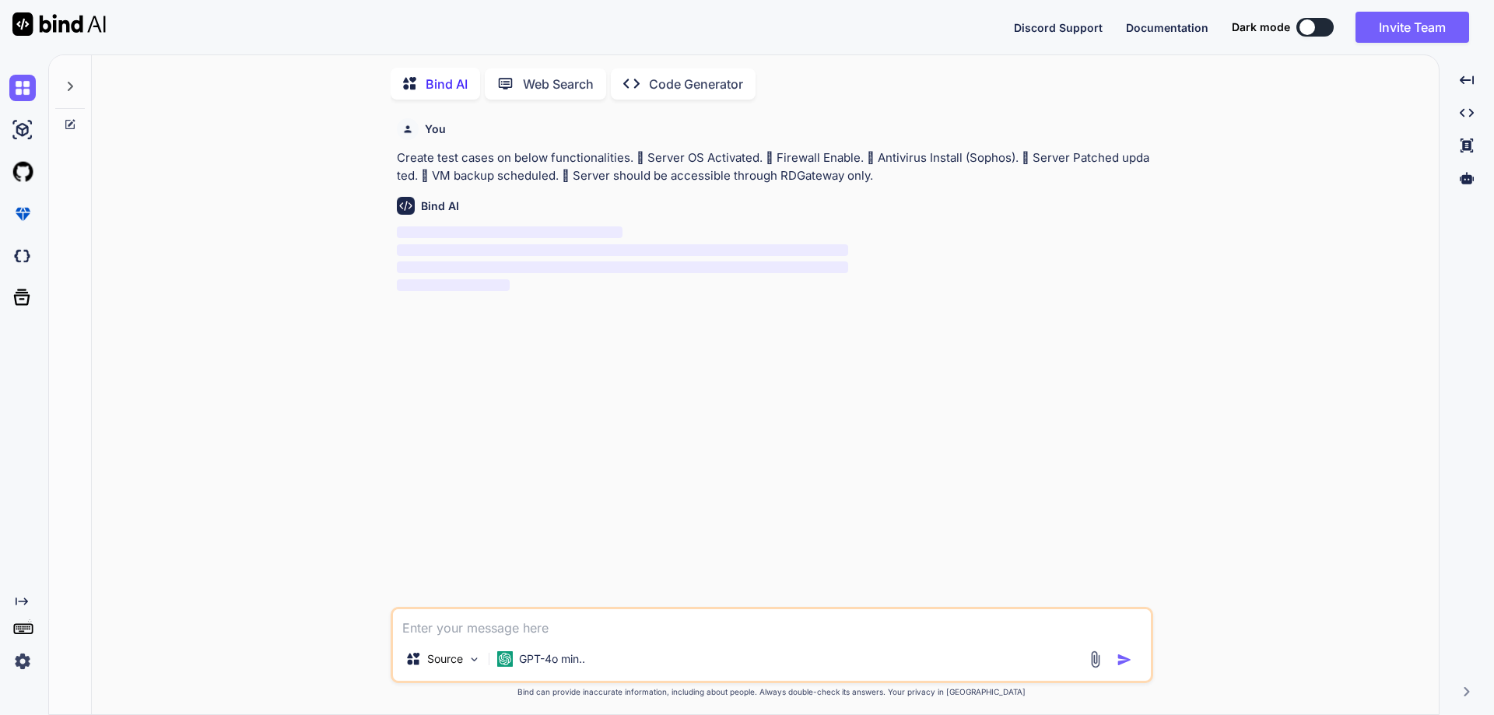
scroll to position [6, 0]
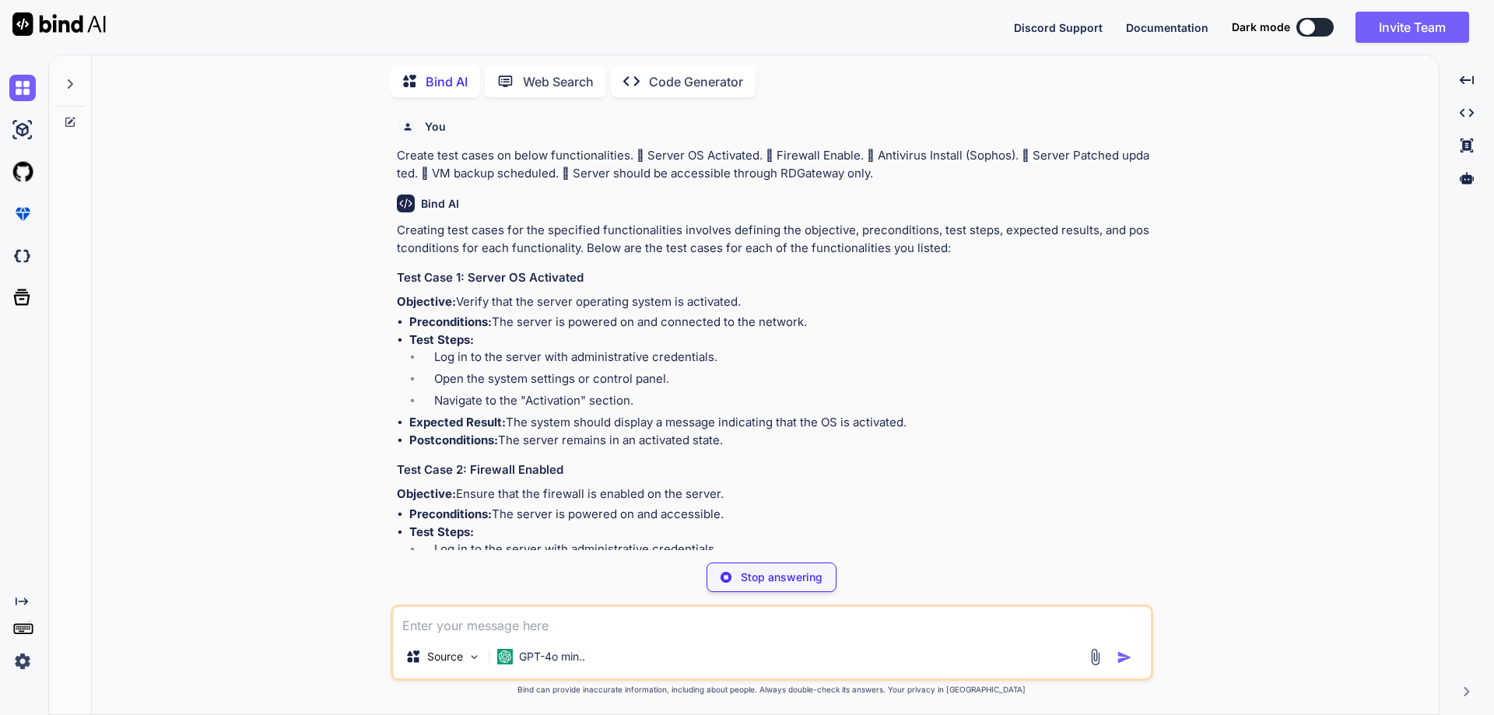
type textarea "x"
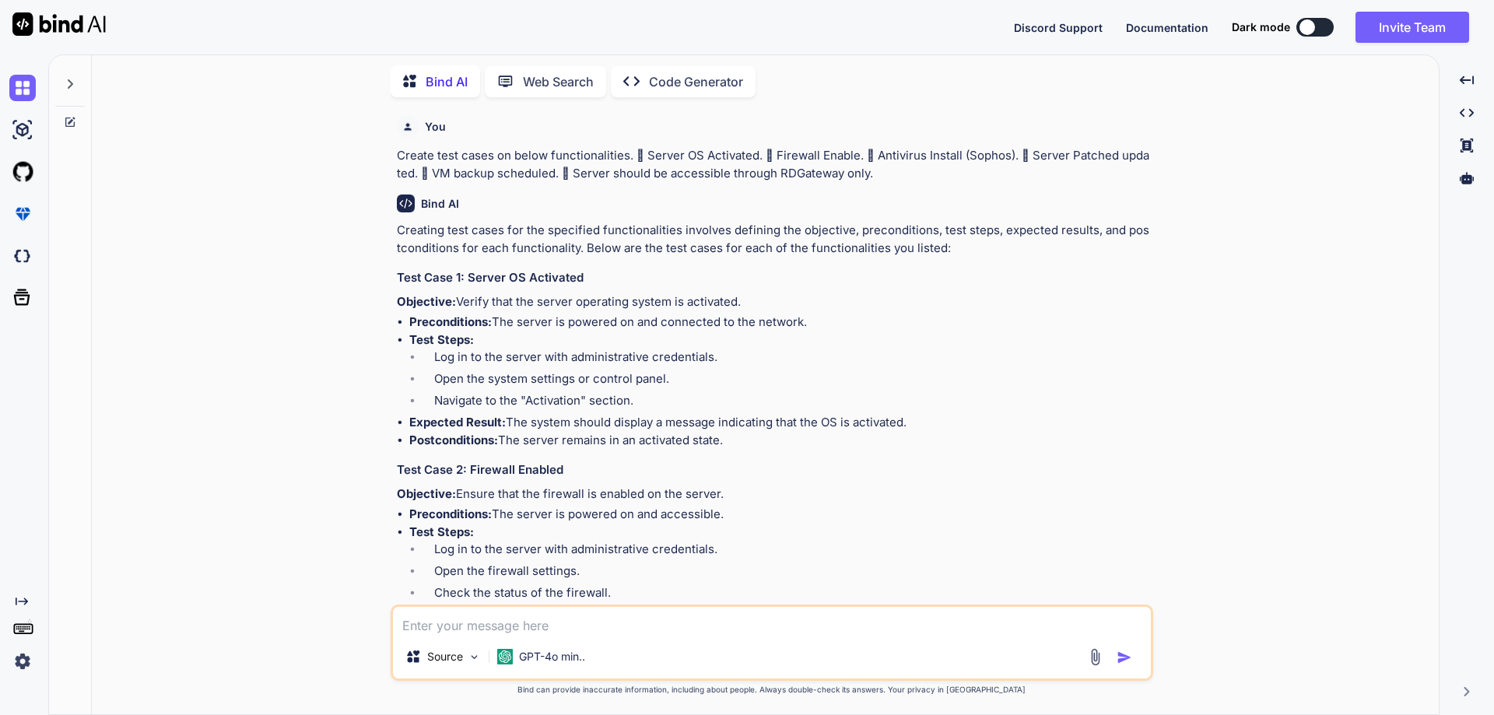
drag, startPoint x: 457, startPoint y: 302, endPoint x: 758, endPoint y: 306, distance: 300.3
click at [758, 306] on p "Objective: Verify that the server operating system is activated." at bounding box center [773, 302] width 753 height 18
copy p "Verify that the server operating system is activated."
click at [490, 356] on li "Log in to the server with administrative credentials." at bounding box center [786, 360] width 728 height 22
drag, startPoint x: 412, startPoint y: 338, endPoint x: 913, endPoint y: 423, distance: 508.9
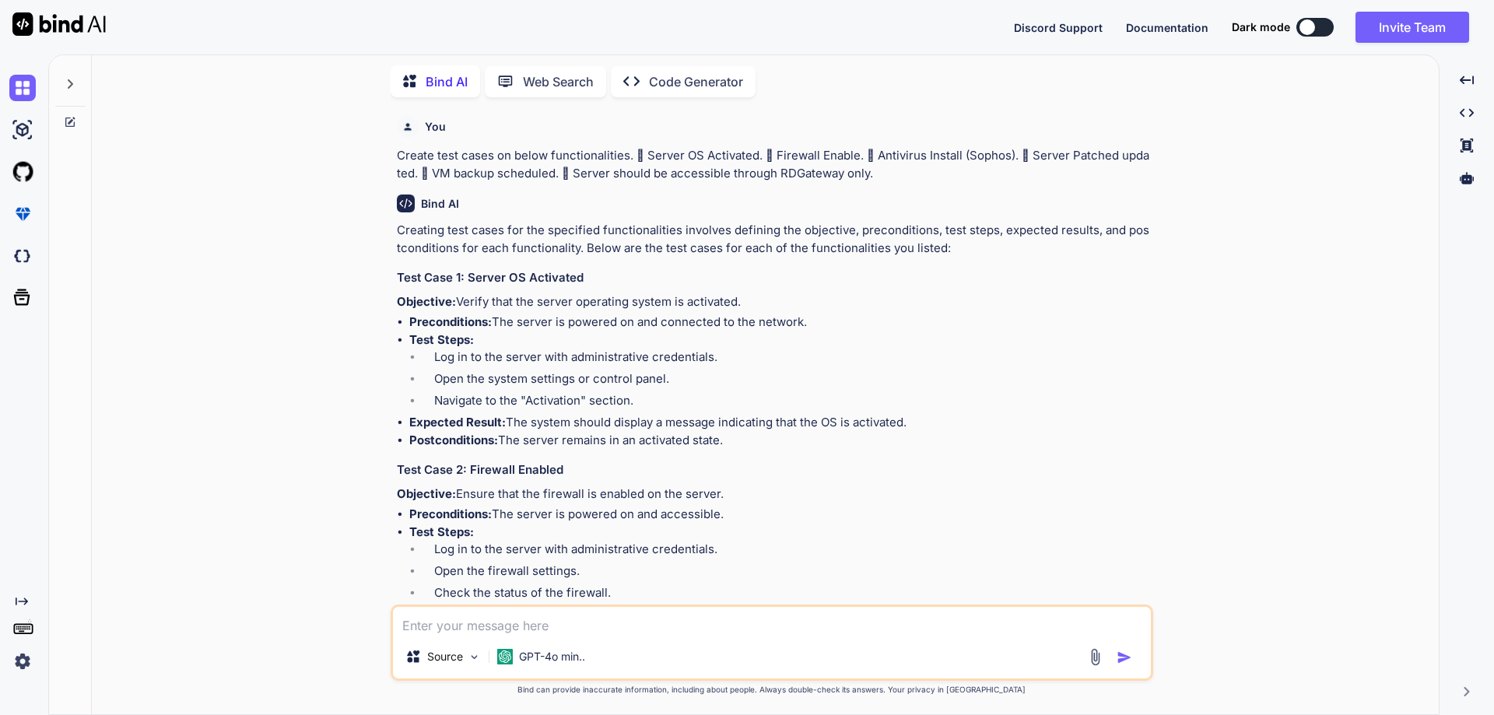
click at [913, 423] on ul "Preconditions: The server is powered on and connected to the network. Test Step…" at bounding box center [773, 381] width 753 height 135
copy ul "Test Steps: Log in to the server with administrative credentials. Open the syst…"
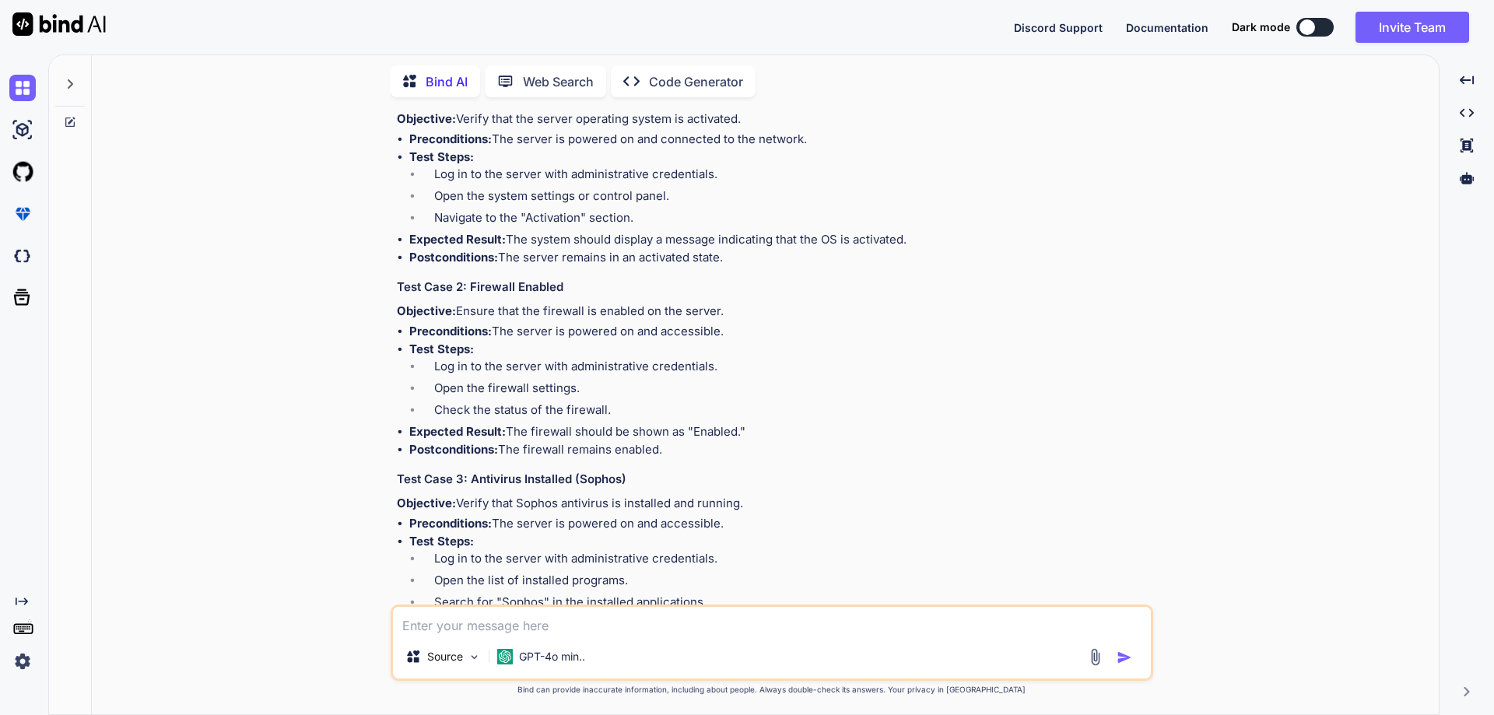
scroll to position [233, 0]
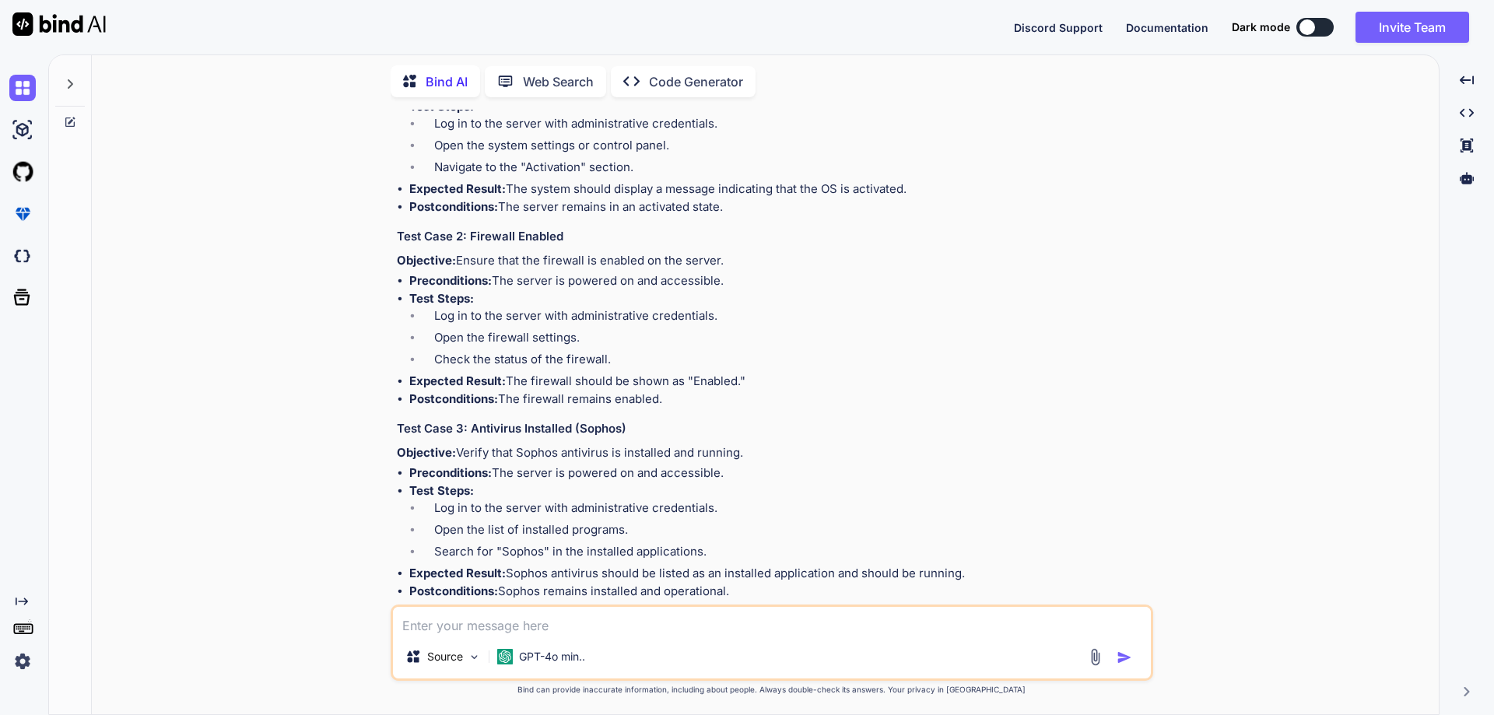
click at [468, 292] on strong "Test Steps:" at bounding box center [441, 298] width 65 height 15
drag, startPoint x: 457, startPoint y: 258, endPoint x: 727, endPoint y: 262, distance: 269.2
click at [727, 262] on p "Objective: Ensure that the firewall is enabled on the server." at bounding box center [773, 261] width 753 height 18
copy p "Ensure that the firewall is enabled on the server."
click at [472, 296] on strong "Test Steps:" at bounding box center [441, 298] width 65 height 15
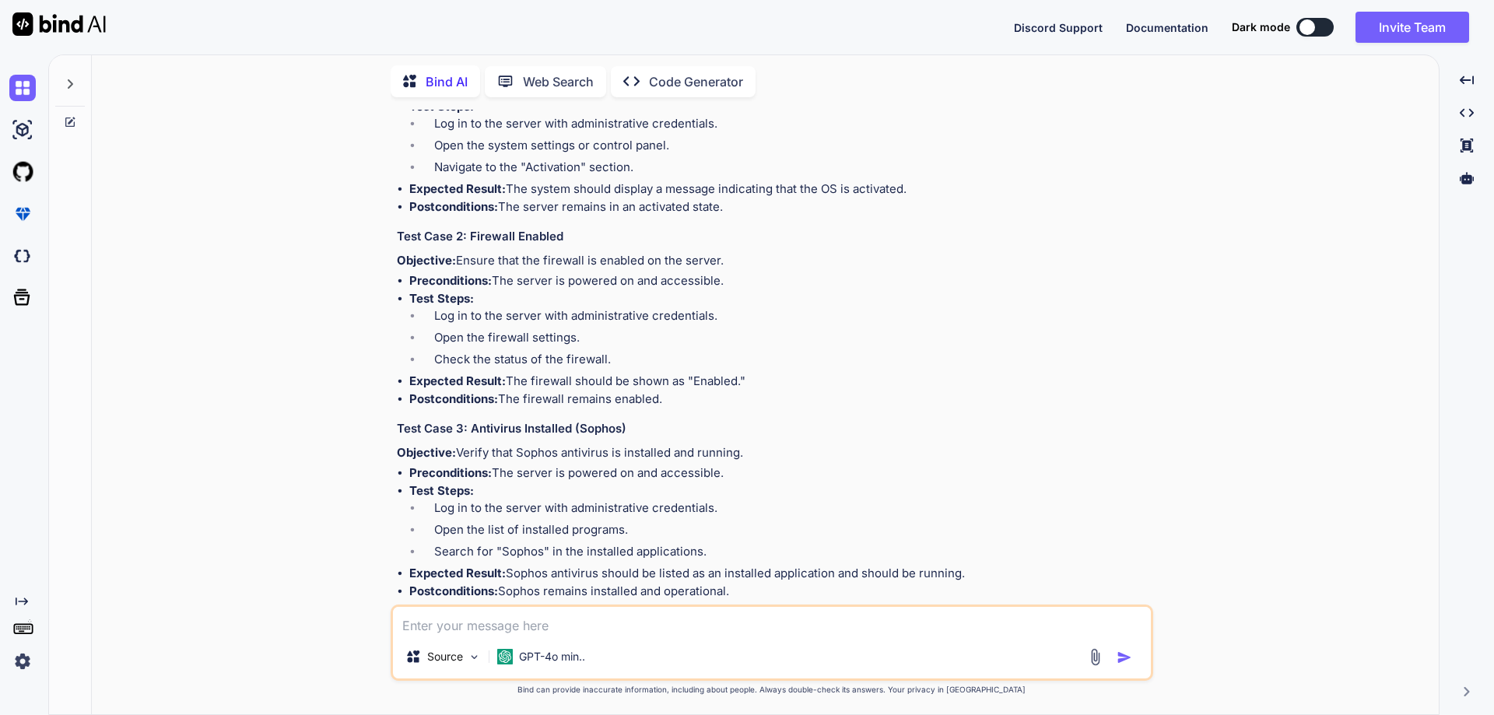
click at [419, 298] on strong "Test Steps:" at bounding box center [441, 298] width 65 height 15
drag, startPoint x: 411, startPoint y: 298, endPoint x: 769, endPoint y: 381, distance: 368.2
click at [769, 381] on ul "Preconditions: The server is powered on and accessible. Test Steps: Log in to t…" at bounding box center [773, 339] width 753 height 135
copy ul "Test Steps: Log in to the server with administrative credentials. Open the fire…"
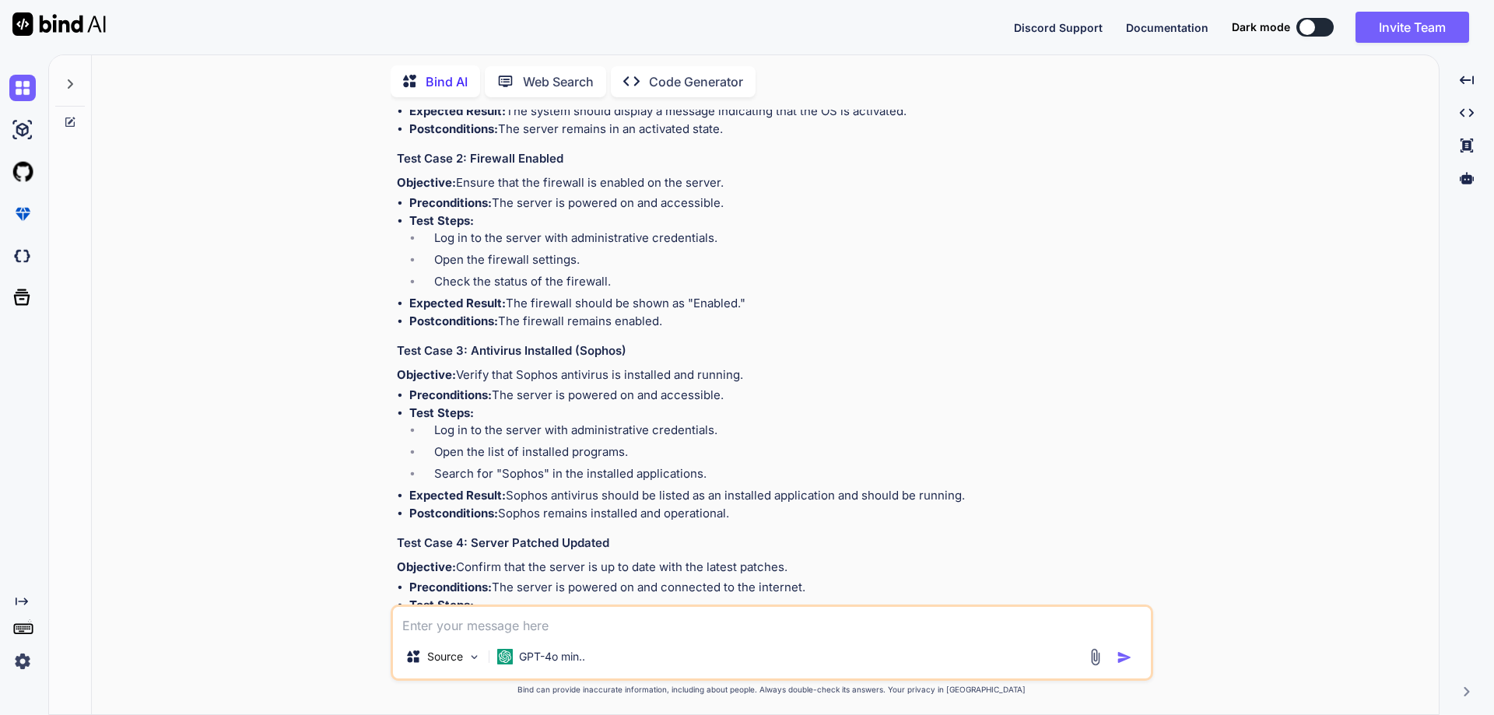
click at [499, 367] on p "Objective: Verify that Sophos antivirus is installed and running." at bounding box center [773, 375] width 753 height 18
click at [459, 373] on p "Objective: Verify that Sophos antivirus is installed and running." at bounding box center [773, 375] width 753 height 18
drag, startPoint x: 459, startPoint y: 373, endPoint x: 743, endPoint y: 373, distance: 283.9
click at [743, 373] on p "Objective: Verify that Sophos antivirus is installed and running." at bounding box center [773, 375] width 753 height 18
copy p "Verify that Sophos antivirus is installed and running."
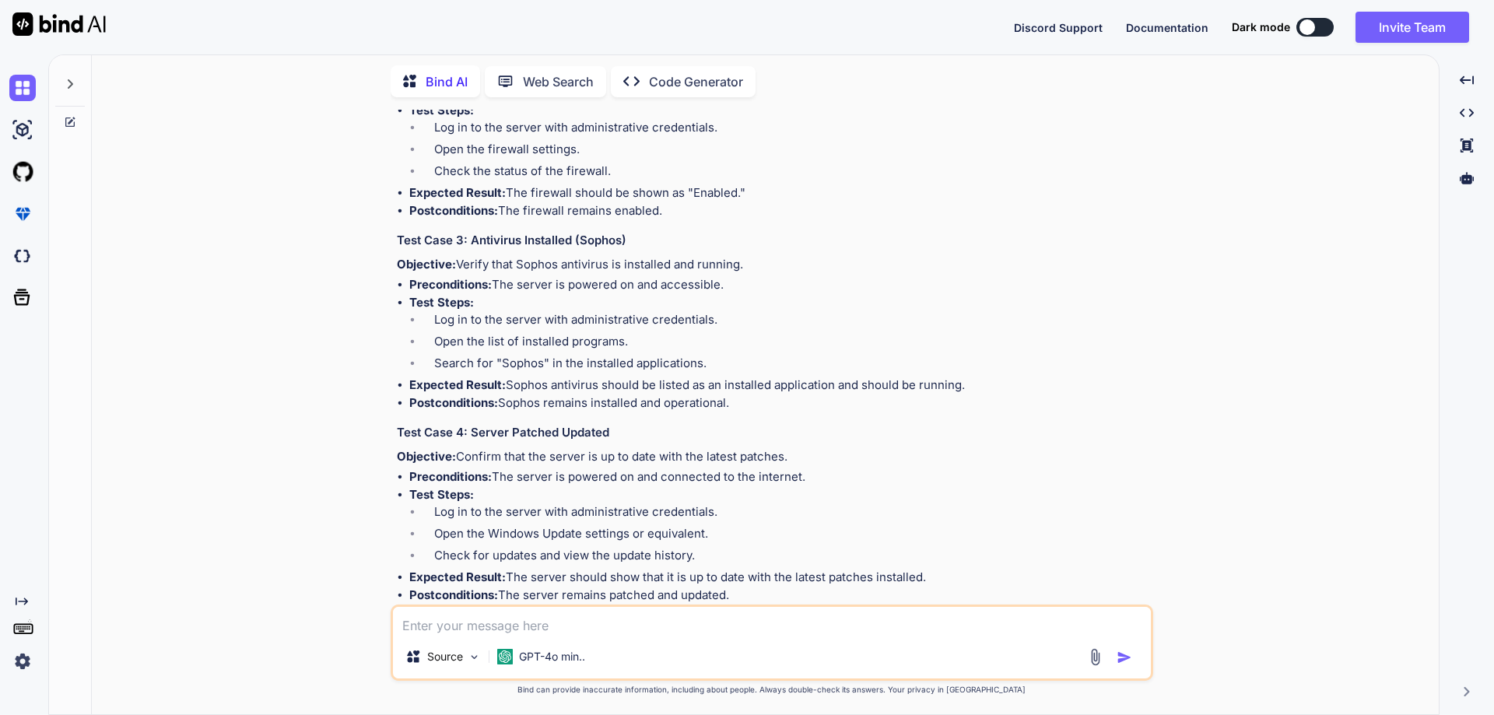
scroll to position [467, 0]
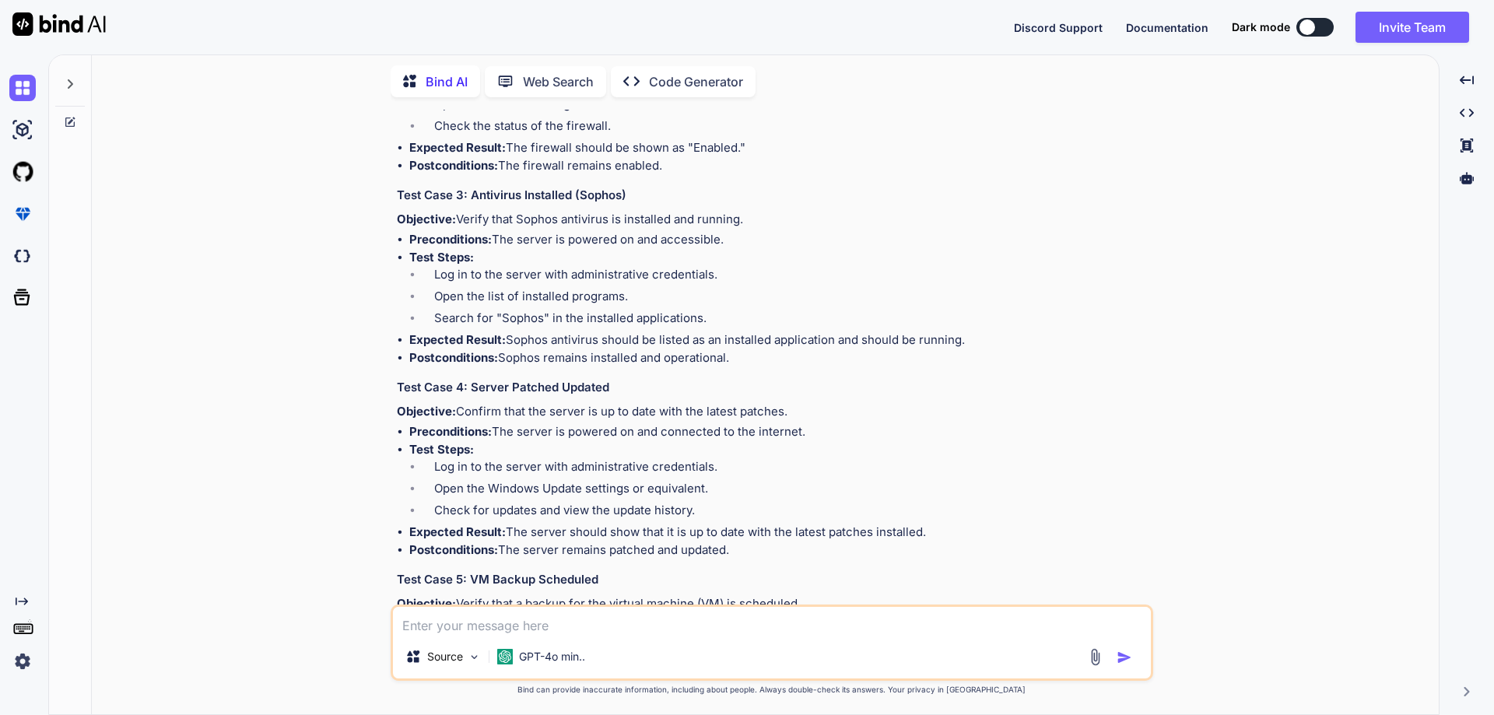
click at [480, 273] on li "Log in to the server with administrative credentials." at bounding box center [786, 277] width 728 height 22
drag, startPoint x: 410, startPoint y: 254, endPoint x: 976, endPoint y: 342, distance: 573.0
click at [976, 342] on ul "Preconditions: The server is powered on and accessible. Test Steps: Log in to t…" at bounding box center [773, 298] width 753 height 135
copy ul "Test Steps: Log in to the server with administrative credentials. Open the list…"
click at [484, 423] on li "Preconditions: The server is powered on and connected to the internet." at bounding box center [779, 432] width 741 height 18
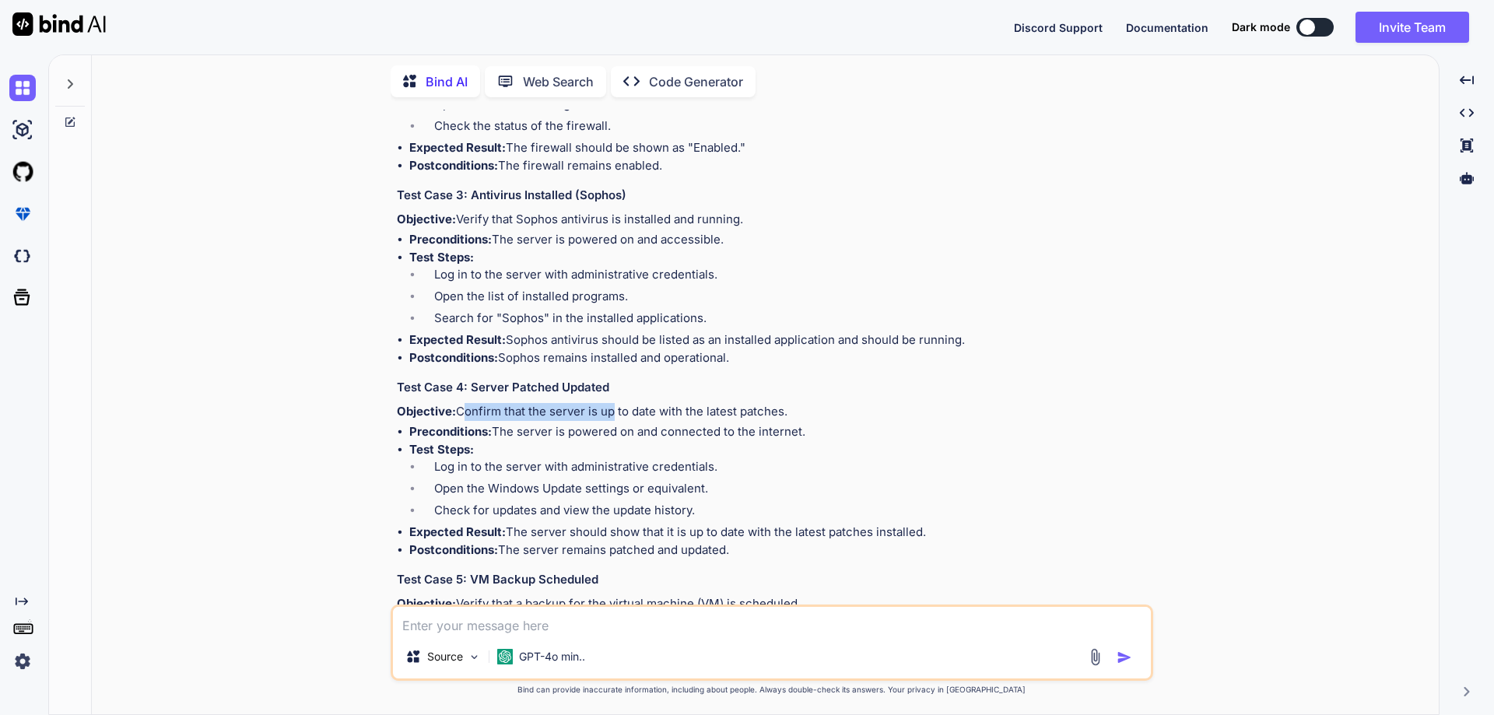
drag, startPoint x: 459, startPoint y: 411, endPoint x: 597, endPoint y: 426, distance: 138.6
click at [611, 411] on p "Objective: Confirm that the server is up to date with the latest patches." at bounding box center [773, 412] width 753 height 18
click at [496, 412] on p "Objective: Confirm that the server is up to date with the latest patches." at bounding box center [773, 412] width 753 height 18
drag, startPoint x: 460, startPoint y: 411, endPoint x: 799, endPoint y: 411, distance: 339.2
click at [799, 411] on p "Objective: Confirm that the server is up to date with the latest patches." at bounding box center [773, 412] width 753 height 18
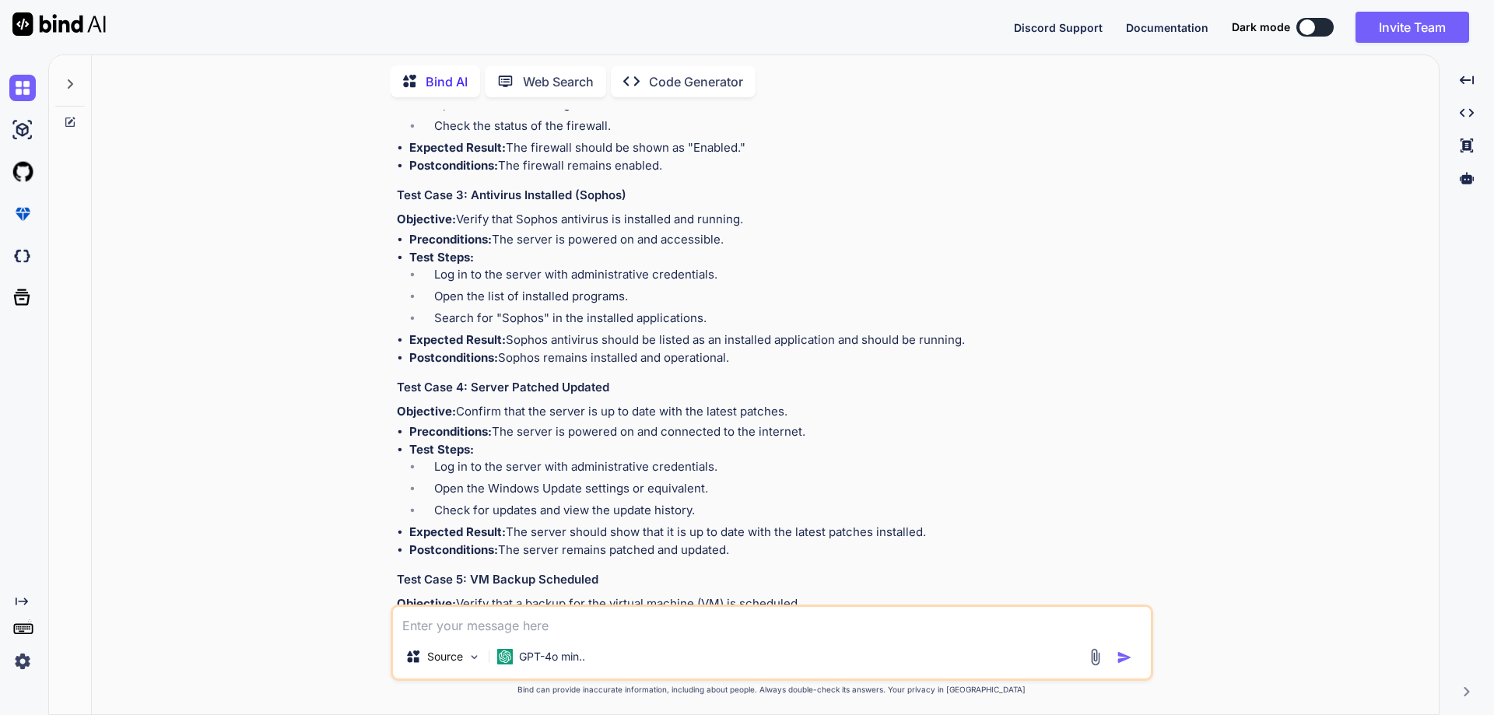
copy p "Confirm that the server is up to date with the latest patches."
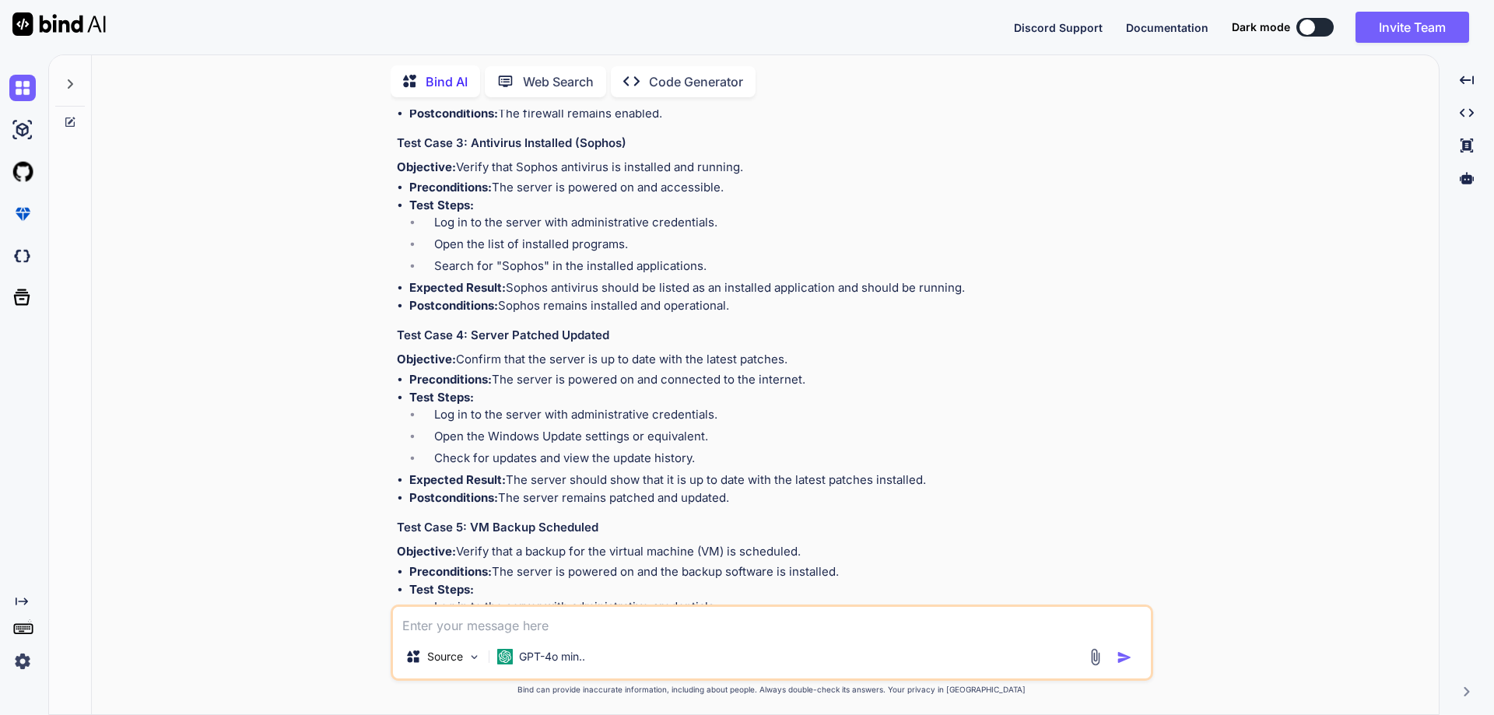
scroll to position [545, 0]
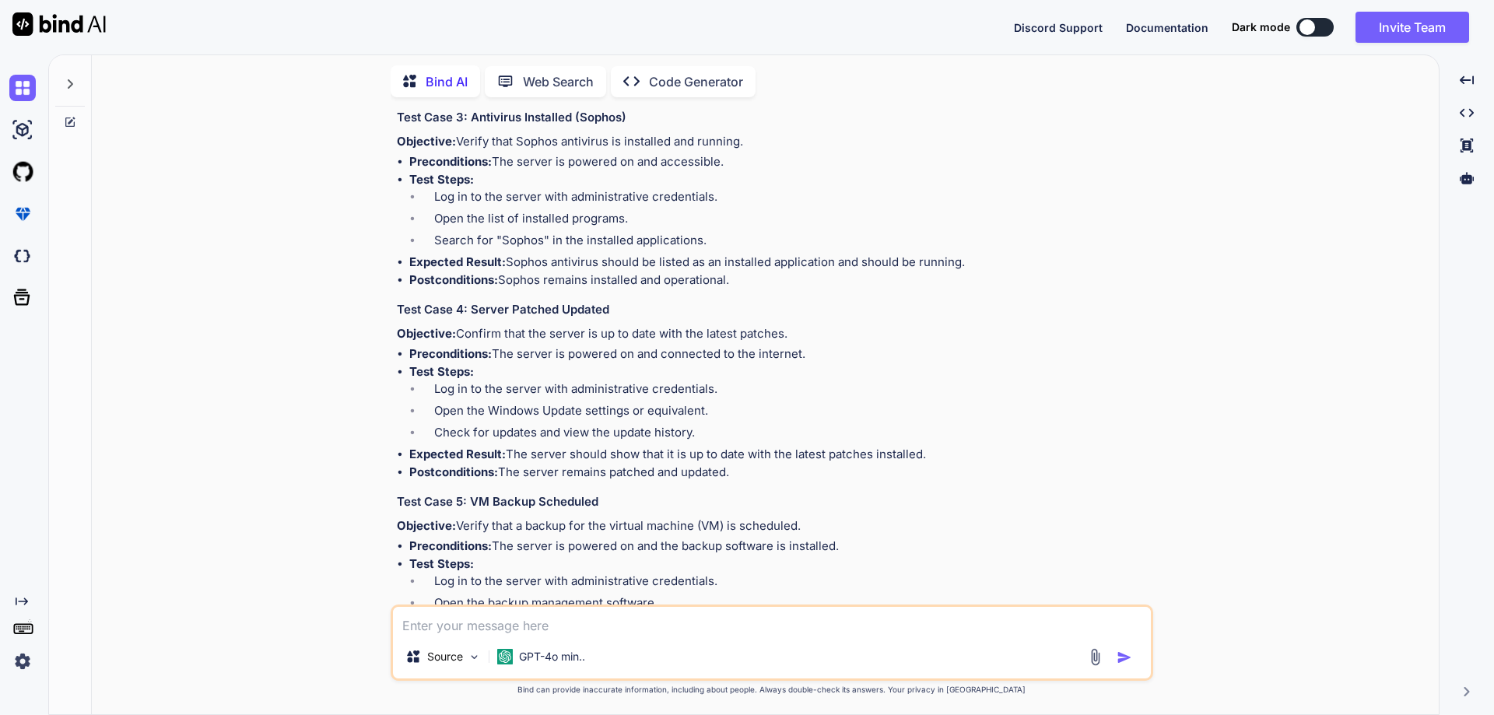
click at [453, 386] on li "Log in to the server with administrative credentials." at bounding box center [786, 391] width 728 height 22
drag, startPoint x: 411, startPoint y: 370, endPoint x: 962, endPoint y: 457, distance: 557.7
click at [962, 457] on ul "Preconditions: The server is powered on and connected to the internet. Test Ste…" at bounding box center [773, 412] width 753 height 135
copy ul "Test Steps: Log in to the server with administrative credentials. Open the Wind…"
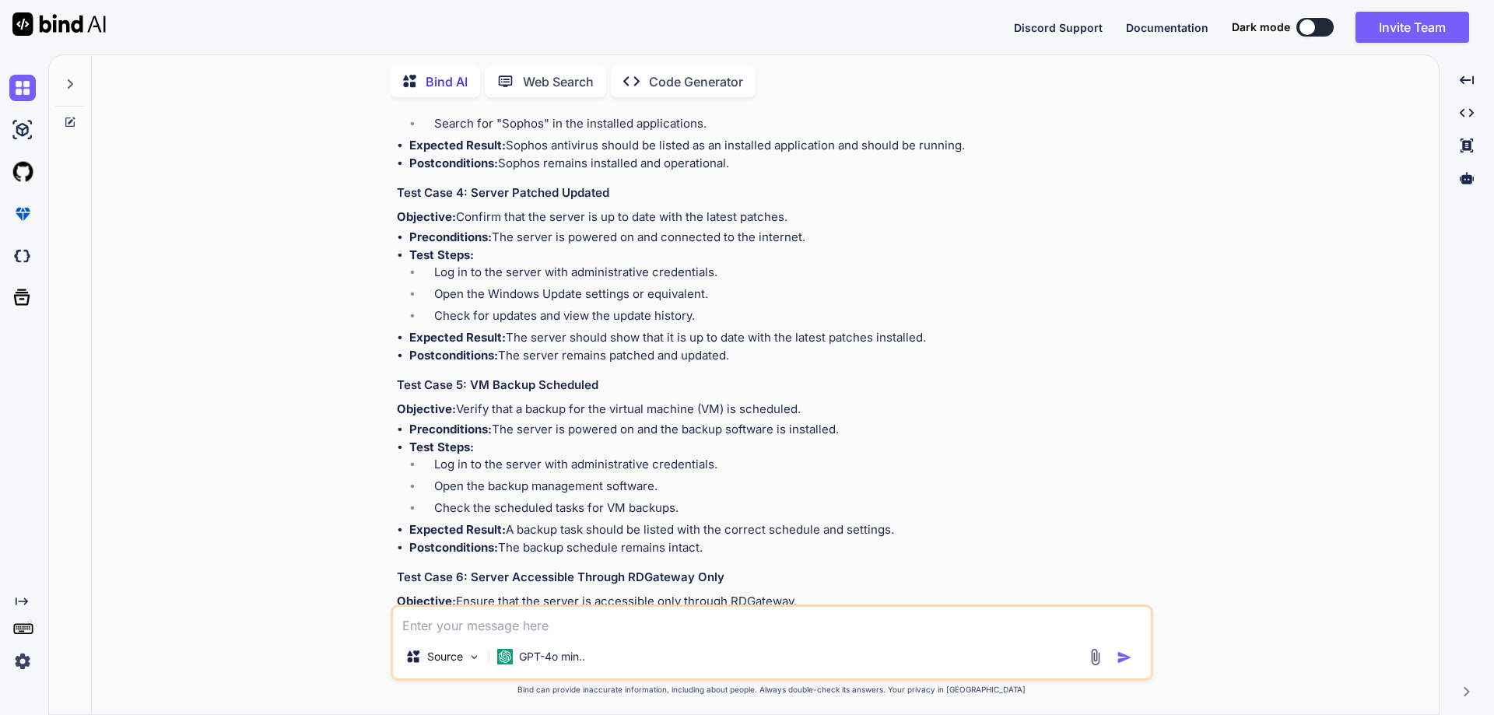
scroll to position [778, 0]
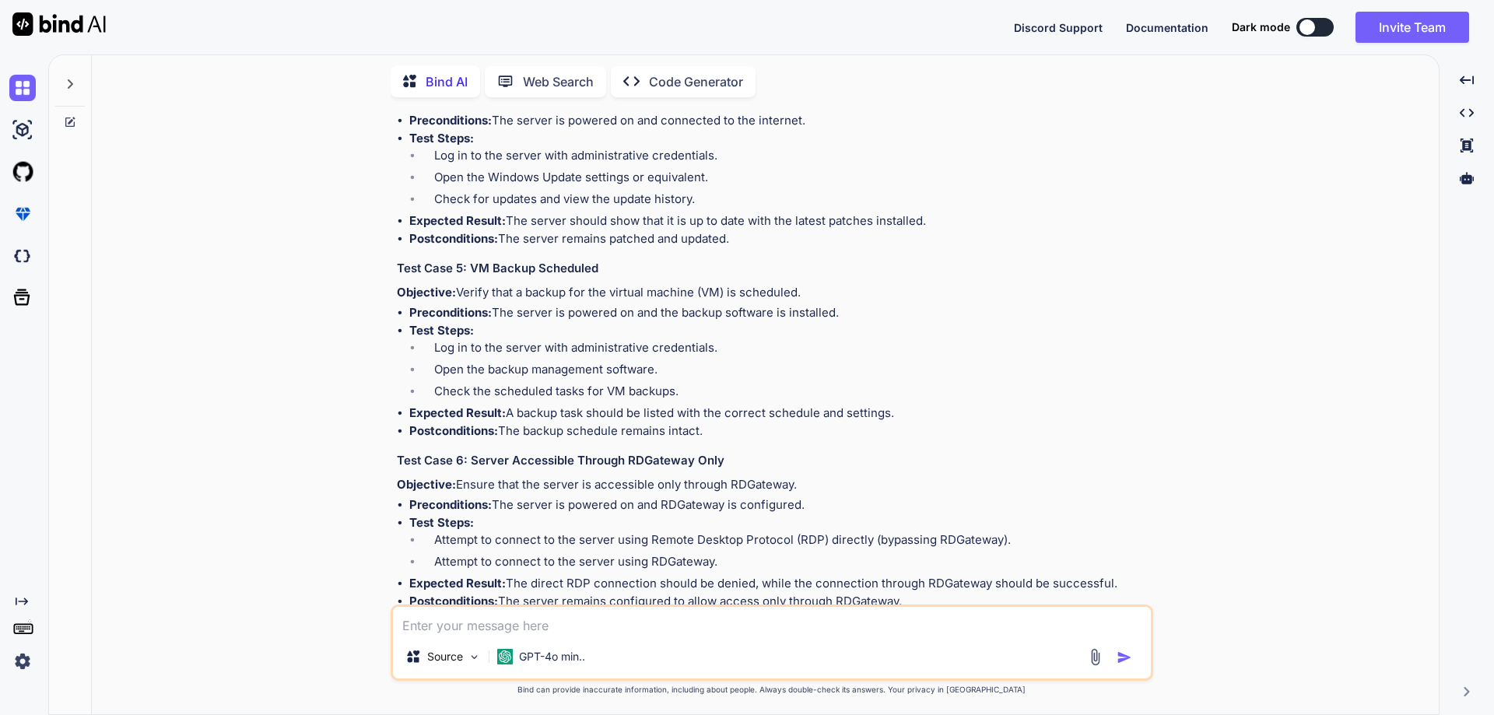
click at [580, 320] on li "Preconditions: The server is powered on and the backup software is installed." at bounding box center [779, 313] width 741 height 18
drag, startPoint x: 459, startPoint y: 292, endPoint x: 828, endPoint y: 289, distance: 369.5
click at [828, 289] on p "Objective: Verify that a backup for the virtual machine (VM) is scheduled." at bounding box center [773, 293] width 753 height 18
click at [571, 320] on li "Preconditions: The server is powered on and the backup software is installed." at bounding box center [779, 313] width 741 height 18
drag, startPoint x: 412, startPoint y: 328, endPoint x: 897, endPoint y: 409, distance: 491.4
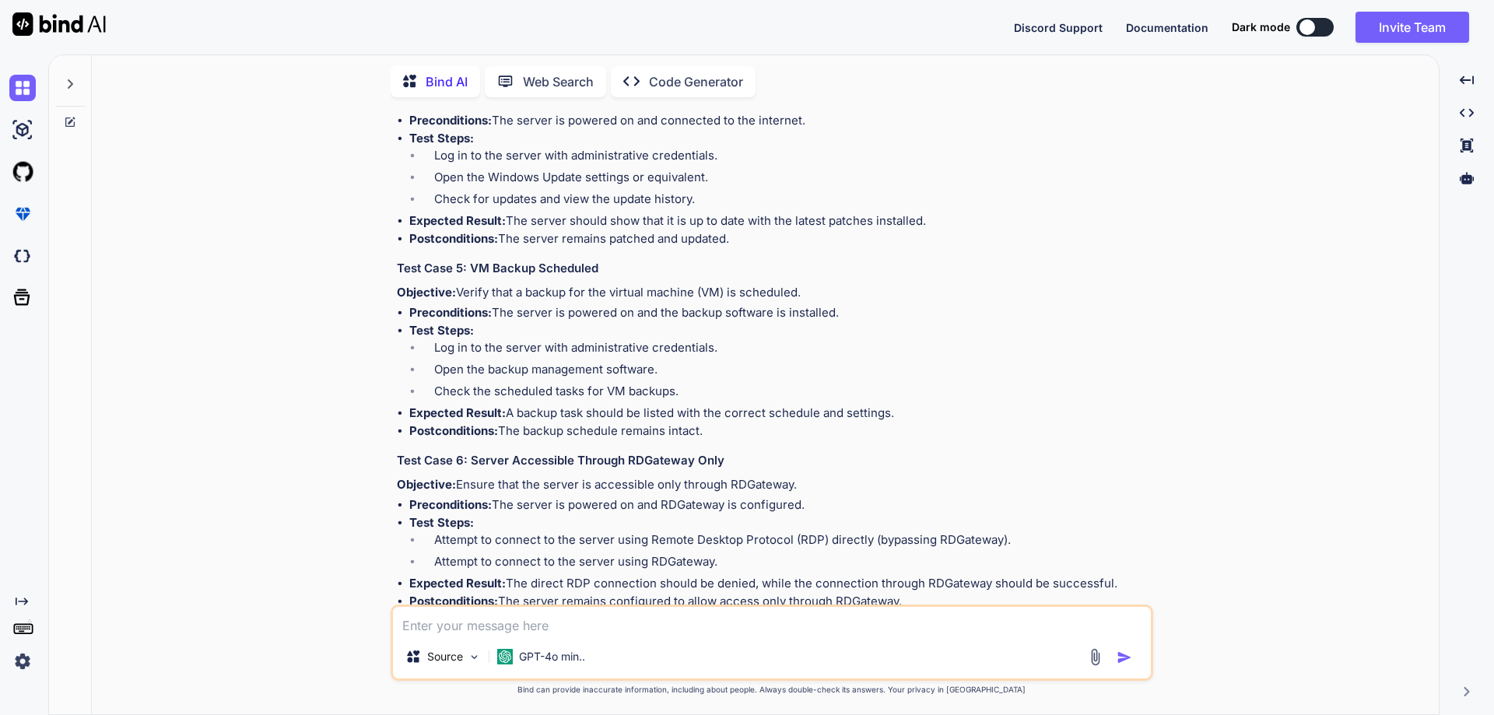
click at [897, 411] on ul "Preconditions: The server is powered on and the backup software is installed. T…" at bounding box center [773, 371] width 753 height 135
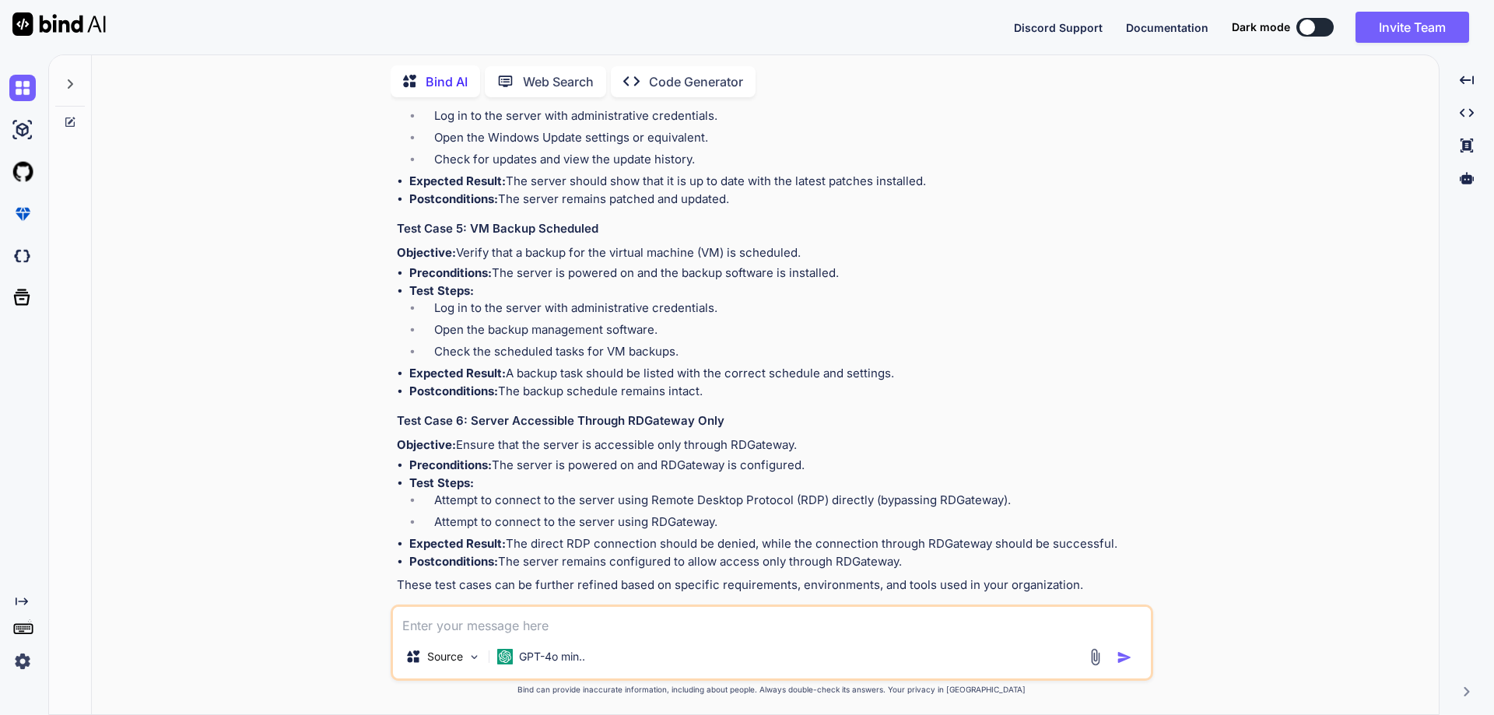
scroll to position [835, 0]
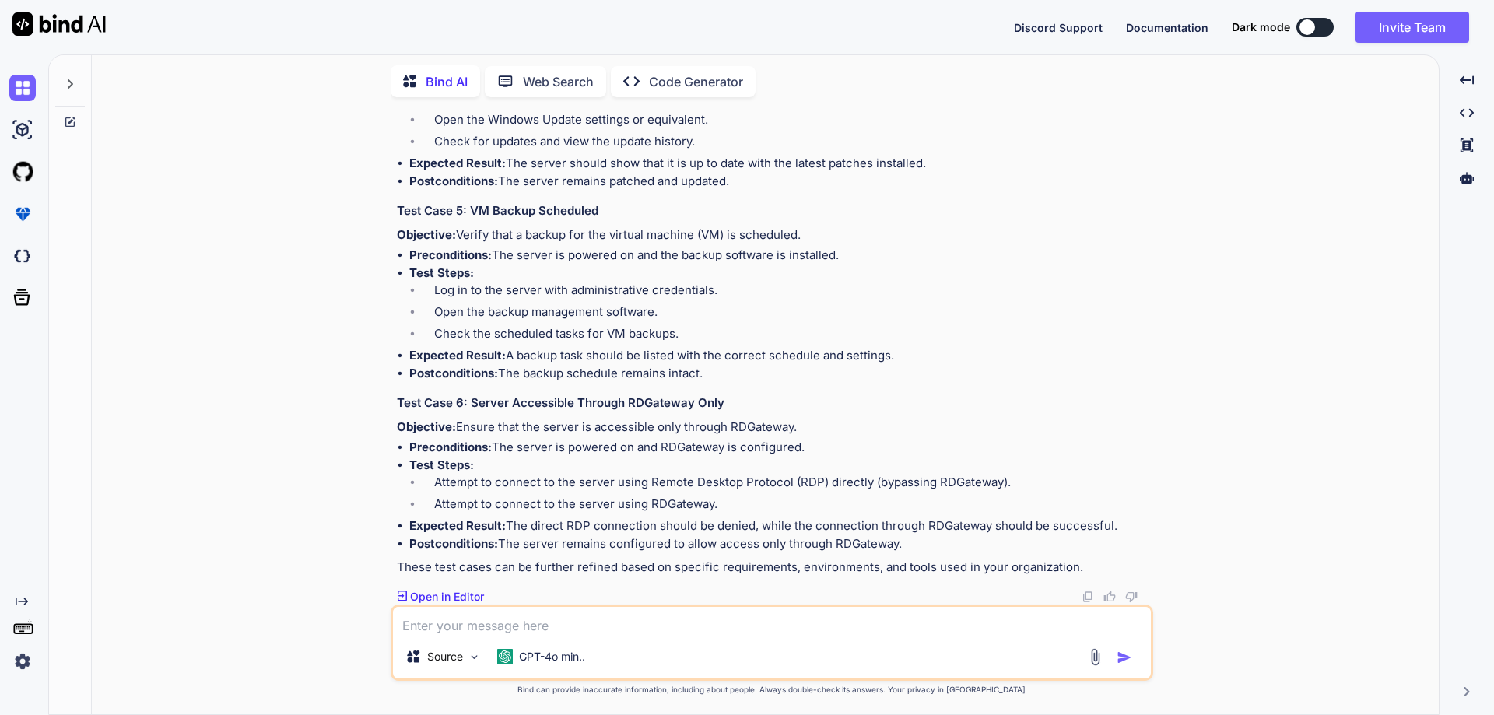
drag, startPoint x: 461, startPoint y: 424, endPoint x: 807, endPoint y: 423, distance: 347.0
click at [807, 423] on p "Objective: Ensure that the server is accessible only through RDGateway." at bounding box center [773, 428] width 753 height 18
click at [505, 471] on li "Test Steps: Attempt to connect to the server using Remote Desktop Protocol (RDP…" at bounding box center [779, 487] width 741 height 61
drag, startPoint x: 411, startPoint y: 465, endPoint x: 1134, endPoint y: 527, distance: 726.1
click at [1134, 527] on ul "Preconditions: The server is powered on and RDGateway is configured. Test Steps…" at bounding box center [773, 496] width 753 height 114
